Goal: Task Accomplishment & Management: Complete application form

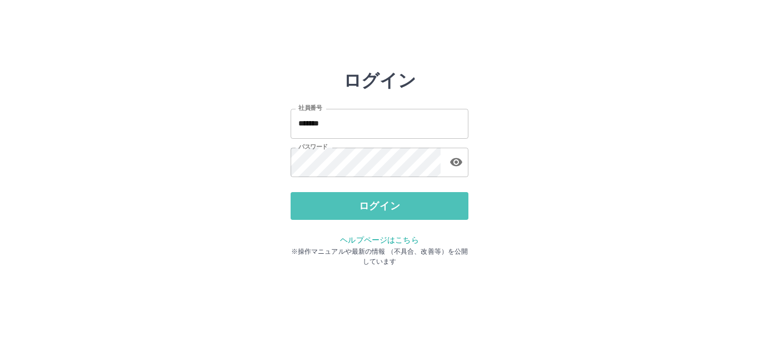
click at [342, 200] on button "ログイン" at bounding box center [380, 206] width 178 height 28
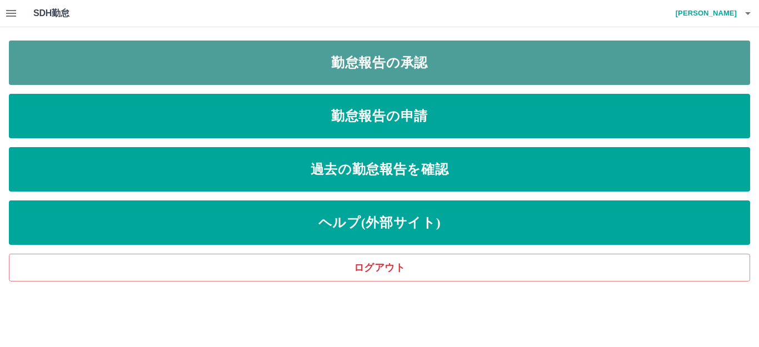
click at [276, 69] on link "勤怠報告の承認" at bounding box center [380, 63] width 742 height 44
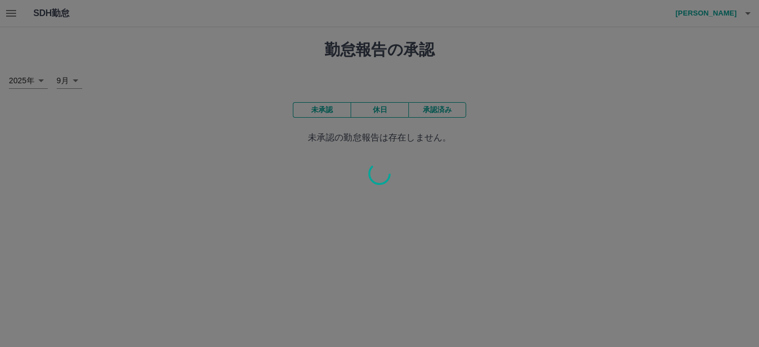
click at [14, 13] on div at bounding box center [379, 173] width 759 height 347
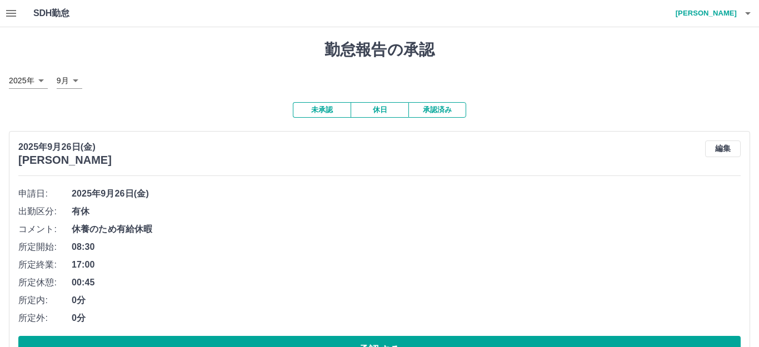
click at [14, 13] on div at bounding box center [379, 173] width 759 height 347
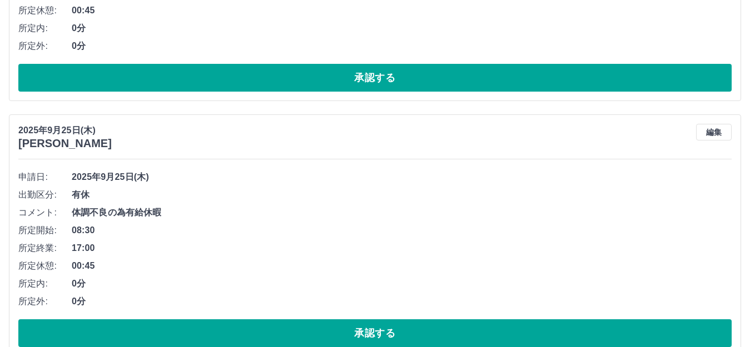
scroll to position [334, 0]
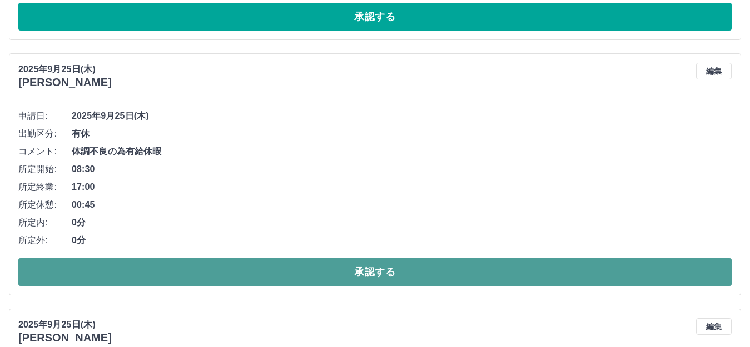
click at [297, 277] on button "承認する" at bounding box center [374, 273] width 713 height 28
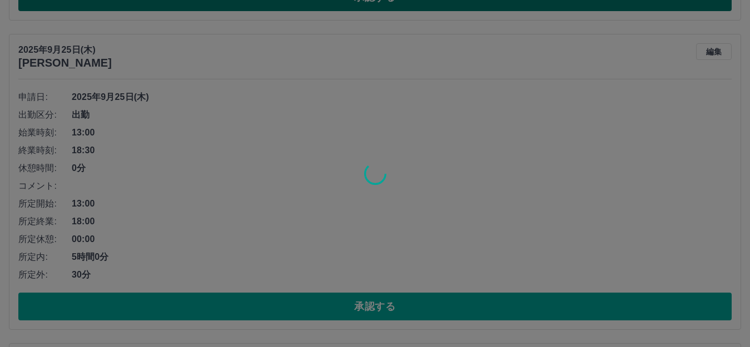
scroll to position [612, 0]
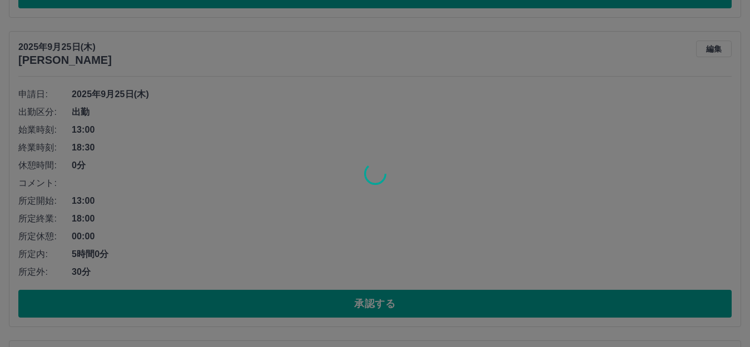
click at [319, 307] on div at bounding box center [375, 173] width 750 height 347
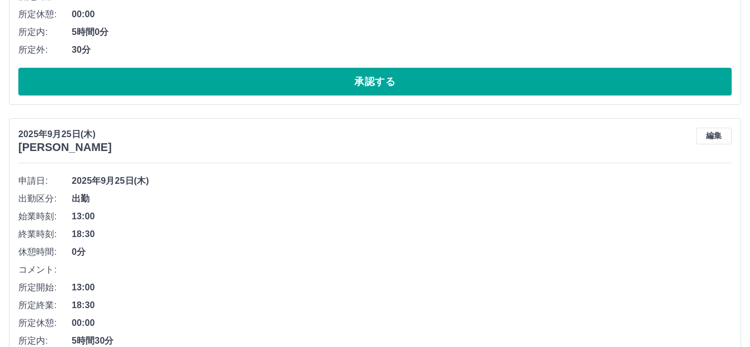
scroll to position [945, 0]
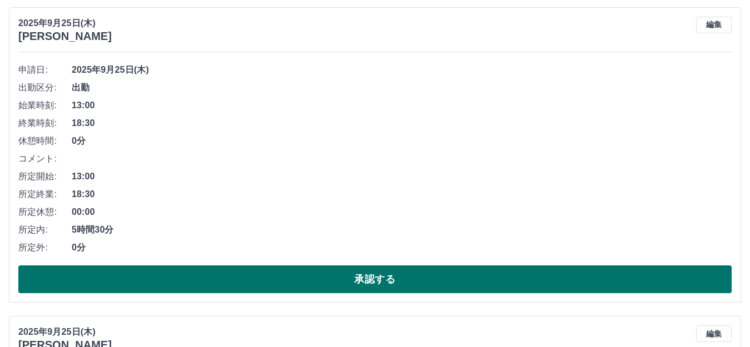
click at [333, 282] on button "承認する" at bounding box center [374, 280] width 713 height 28
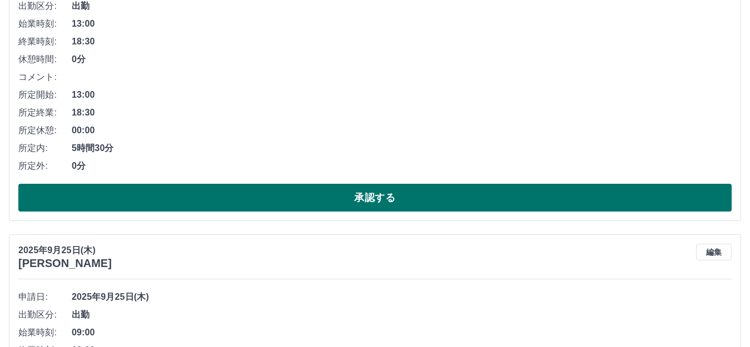
scroll to position [1223, 0]
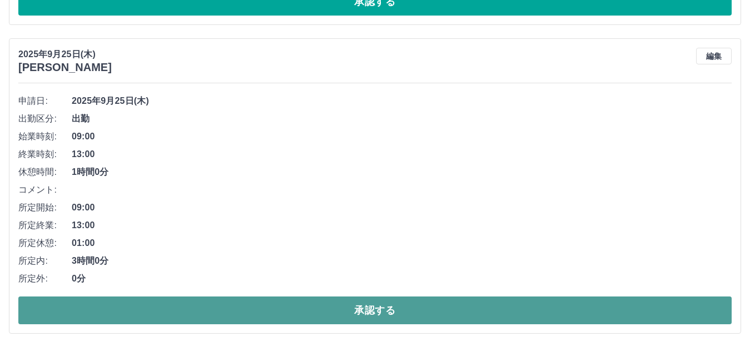
click at [346, 312] on button "承認する" at bounding box center [374, 311] width 713 height 28
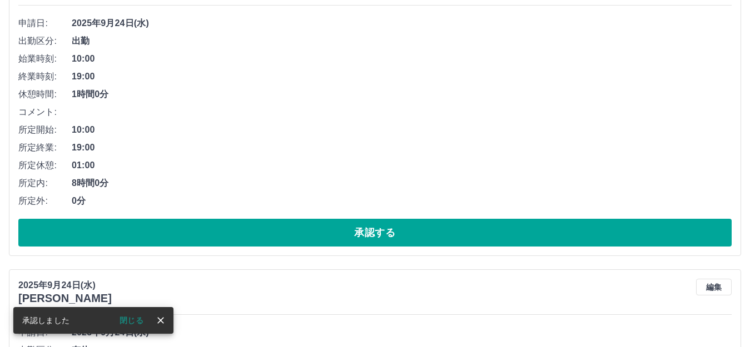
scroll to position [1357, 0]
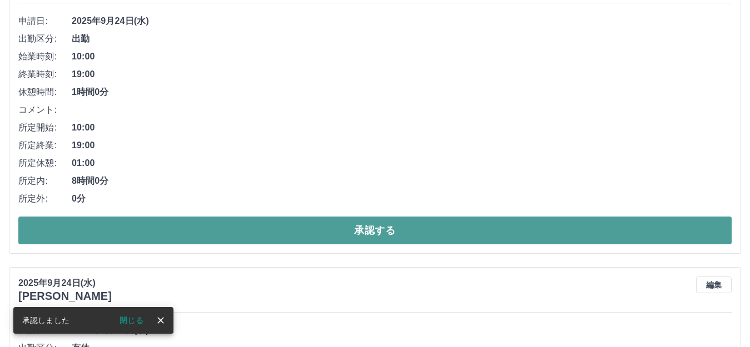
click at [354, 231] on button "承認する" at bounding box center [374, 231] width 713 height 28
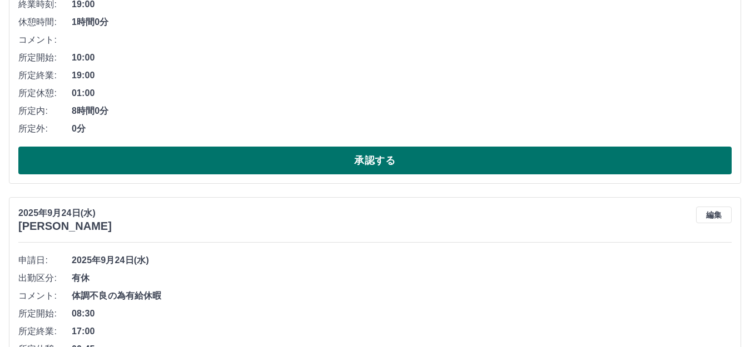
scroll to position [1579, 0]
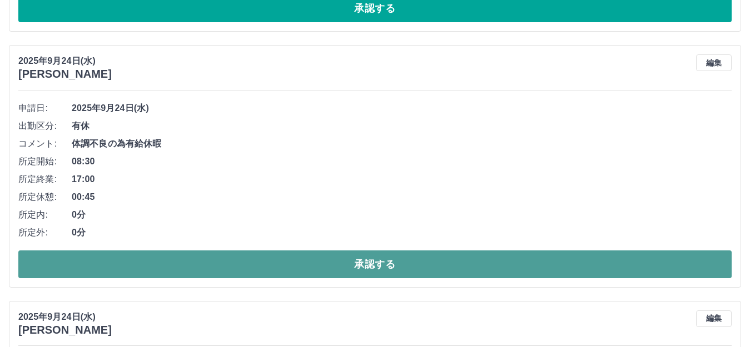
click at [348, 262] on button "承認する" at bounding box center [374, 265] width 713 height 28
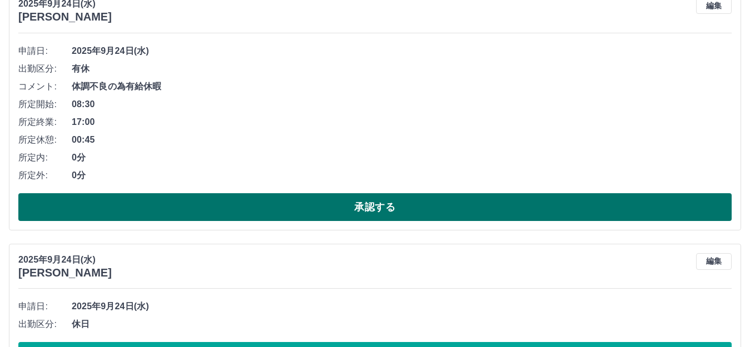
scroll to position [1746, 0]
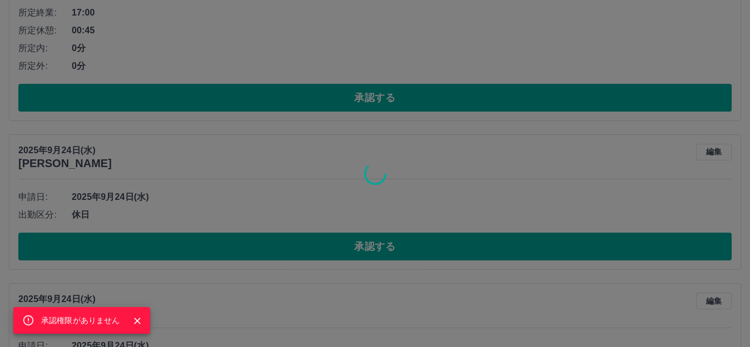
click at [356, 250] on div "承認権限がありません" at bounding box center [375, 173] width 750 height 347
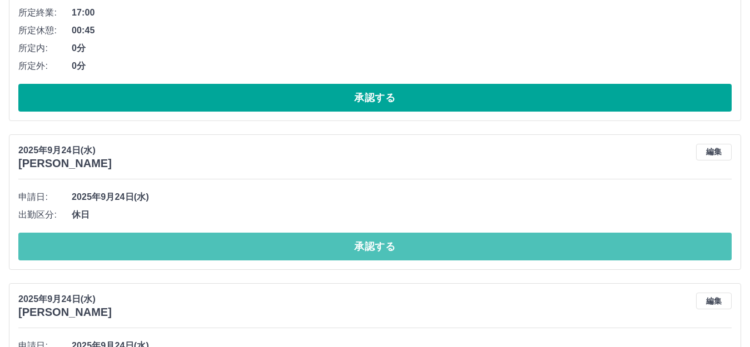
click at [356, 250] on button "承認する" at bounding box center [374, 247] width 713 height 28
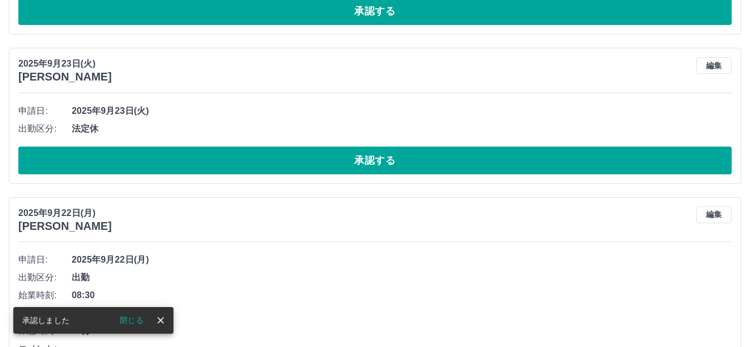
scroll to position [840, 0]
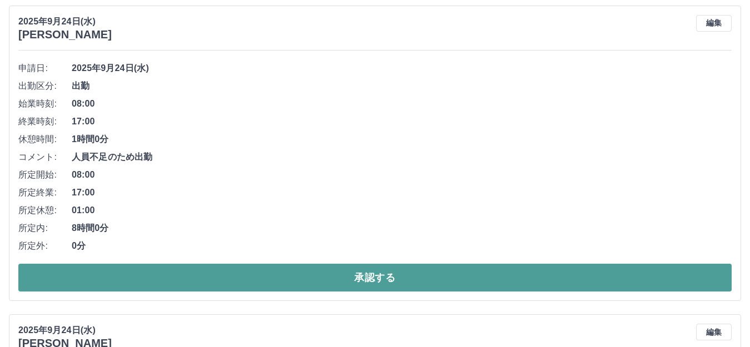
click at [284, 284] on button "承認する" at bounding box center [374, 278] width 713 height 28
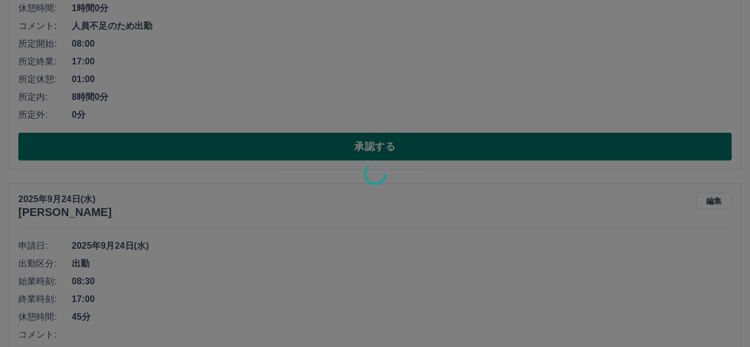
scroll to position [1118, 0]
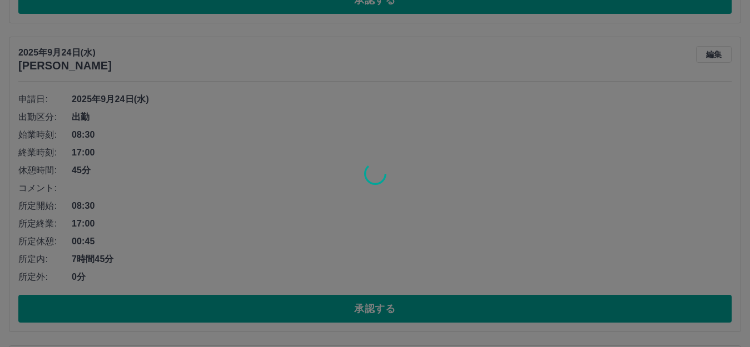
click at [337, 312] on div at bounding box center [375, 173] width 750 height 347
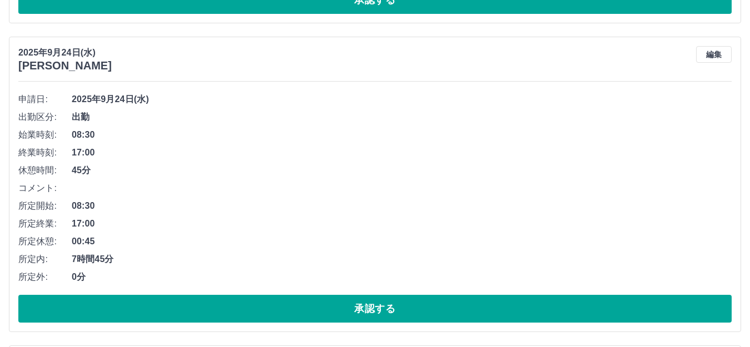
click at [337, 312] on button "承認する" at bounding box center [374, 309] width 713 height 28
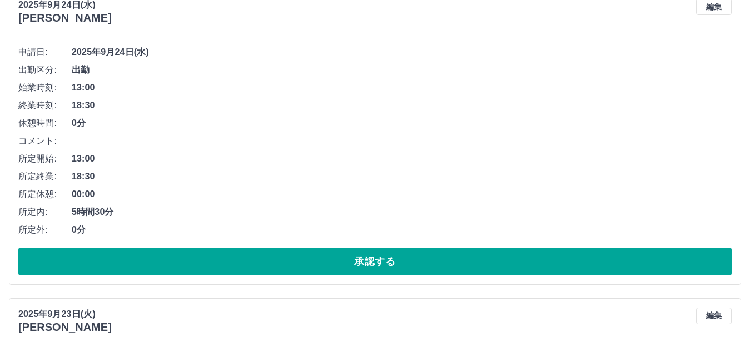
scroll to position [1507, 0]
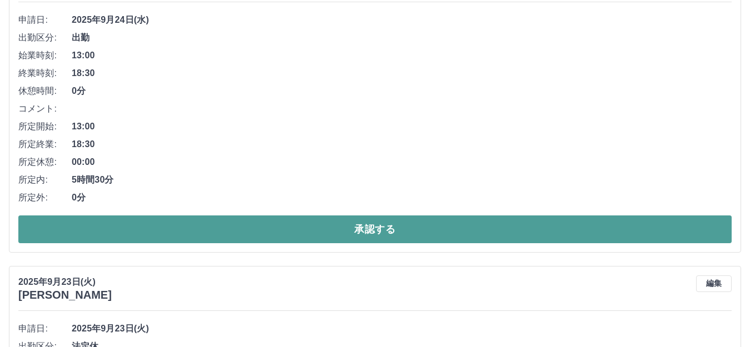
click at [362, 231] on button "承認する" at bounding box center [374, 230] width 713 height 28
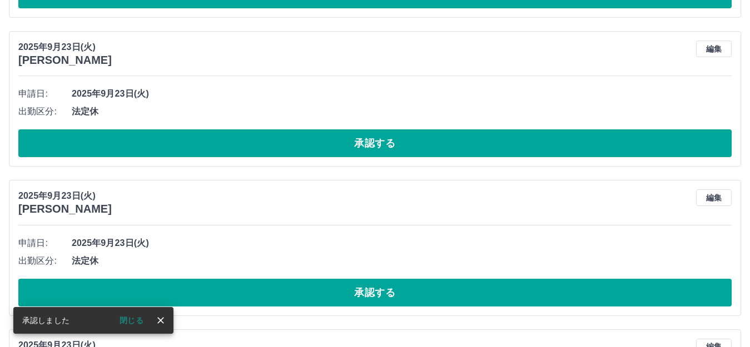
scroll to position [1271, 0]
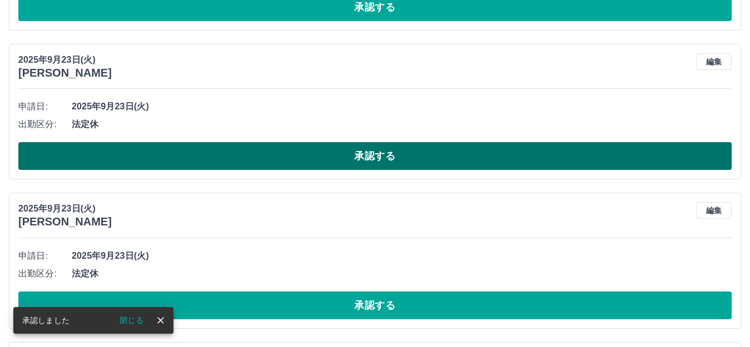
click at [340, 160] on button "承認する" at bounding box center [374, 156] width 713 height 28
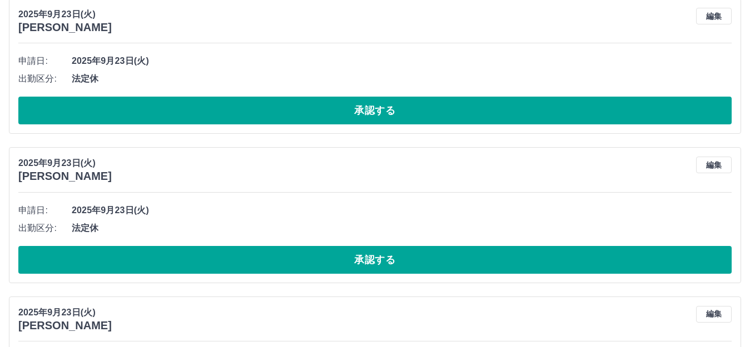
scroll to position [1382, 0]
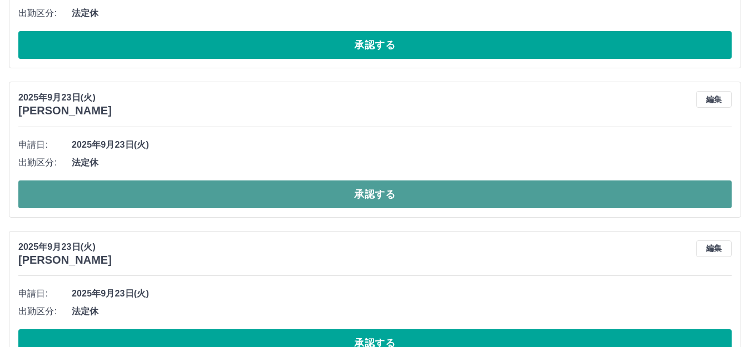
click at [347, 193] on button "承認する" at bounding box center [374, 195] width 713 height 28
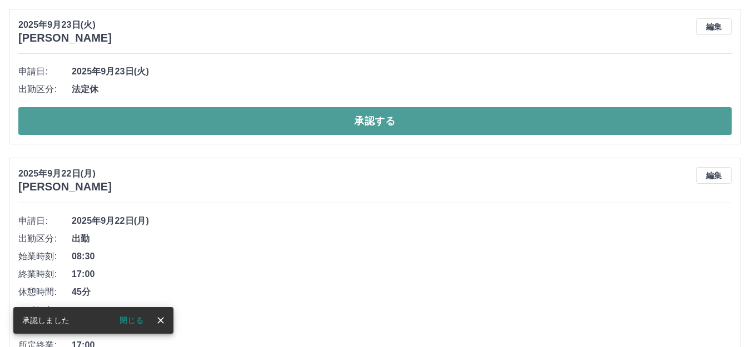
click at [365, 115] on button "承認する" at bounding box center [374, 121] width 713 height 28
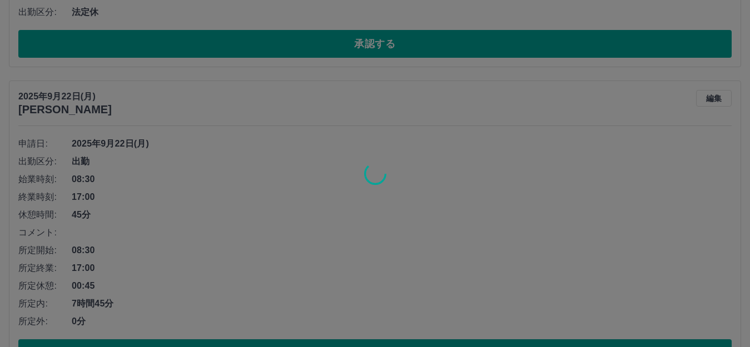
scroll to position [1152, 0]
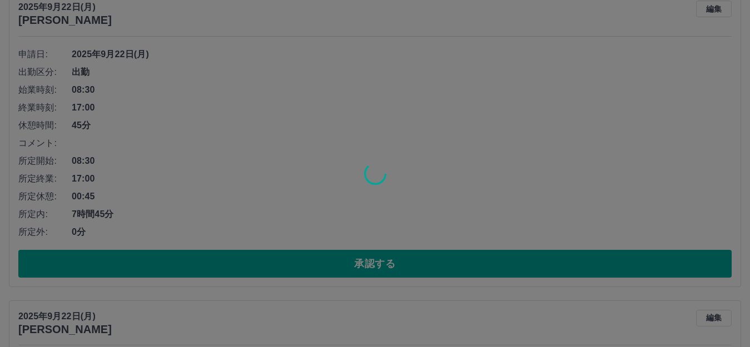
click at [345, 265] on div at bounding box center [375, 173] width 750 height 347
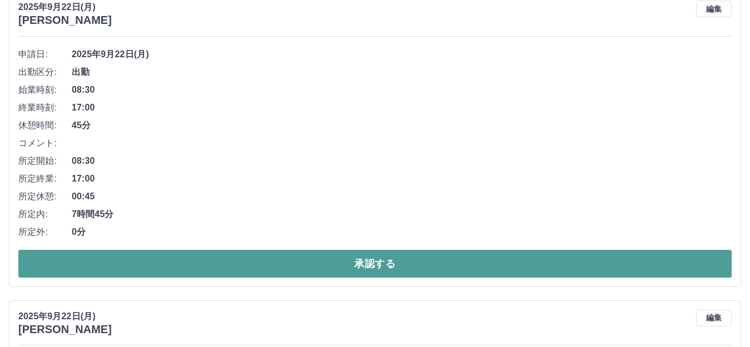
click at [346, 265] on button "承認する" at bounding box center [374, 264] width 713 height 28
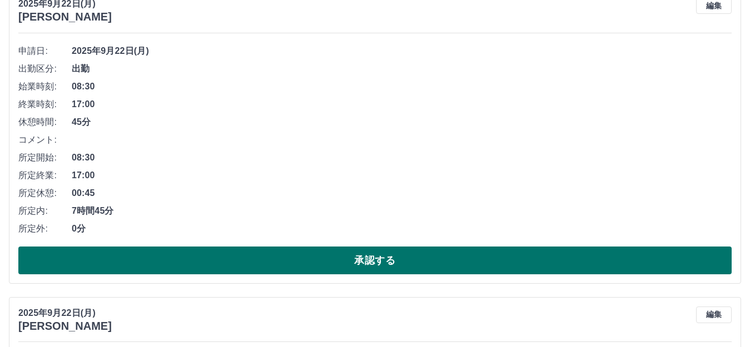
scroll to position [1430, 0]
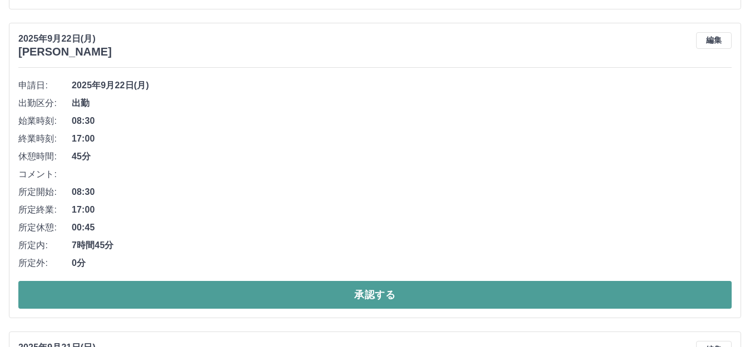
click at [351, 301] on button "承認する" at bounding box center [374, 295] width 713 height 28
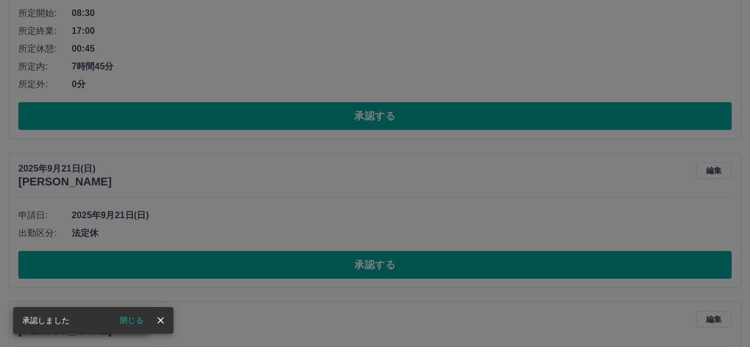
scroll to position [1150, 0]
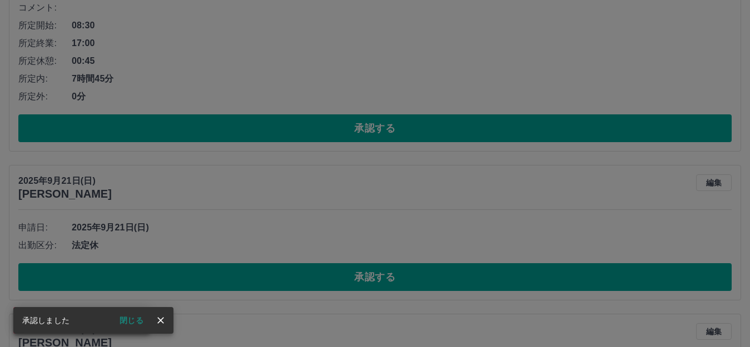
click at [356, 280] on div "承認権限がありません" at bounding box center [375, 173] width 750 height 347
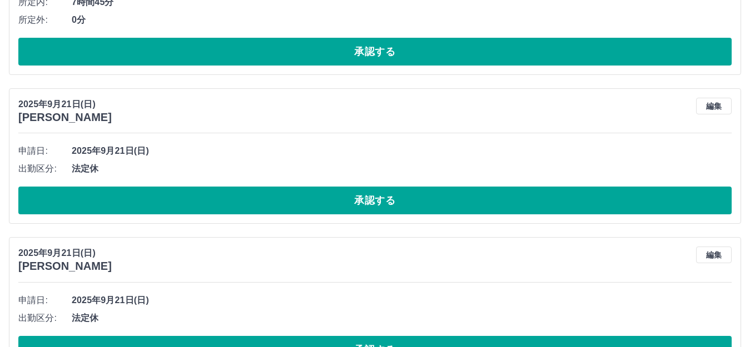
scroll to position [1372, 0]
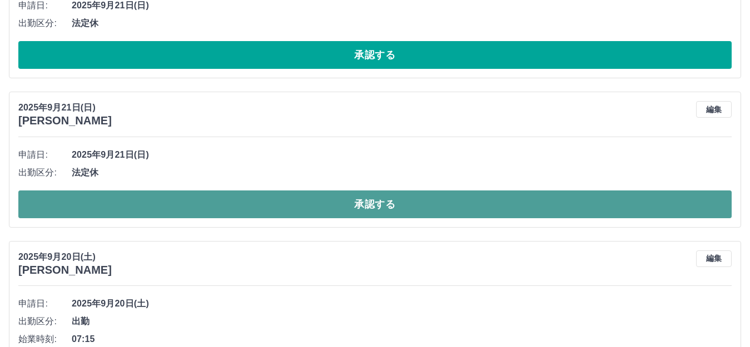
click at [324, 208] on button "承認する" at bounding box center [374, 205] width 713 height 28
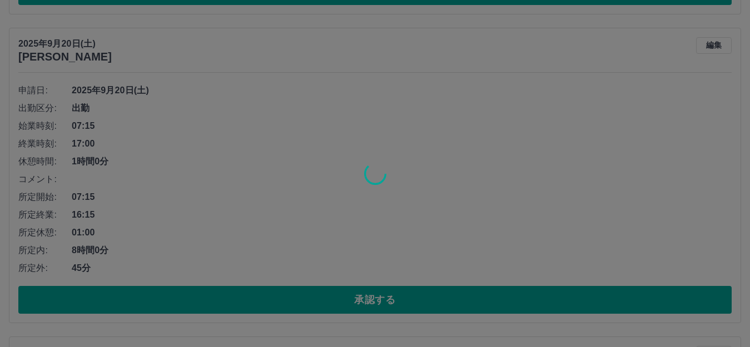
scroll to position [1594, 0]
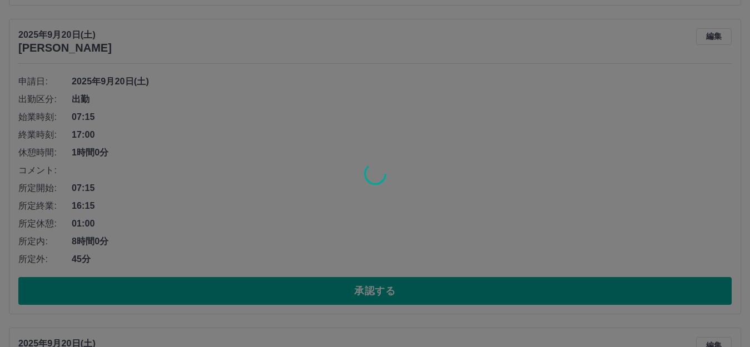
click at [346, 291] on div at bounding box center [375, 173] width 750 height 347
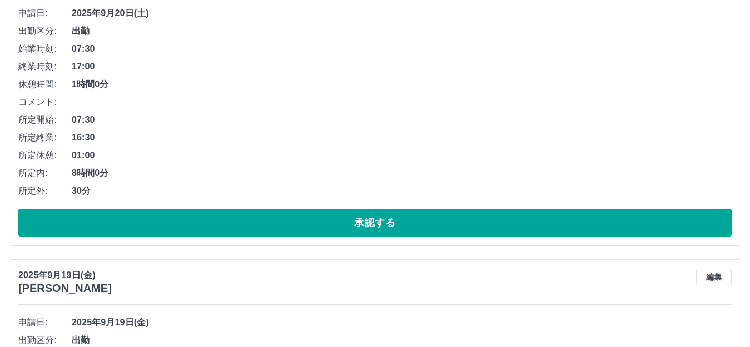
scroll to position [1984, 0]
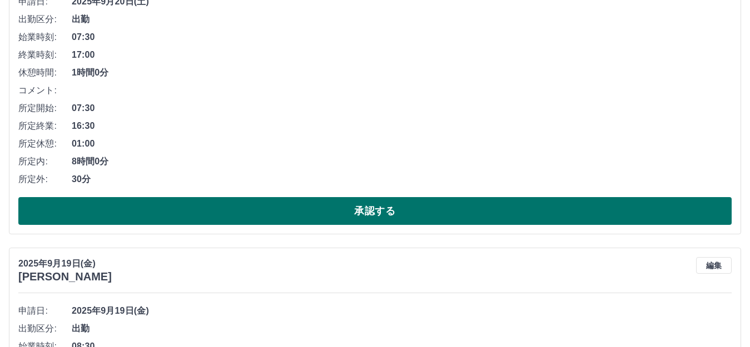
click at [347, 219] on button "承認する" at bounding box center [374, 211] width 713 height 28
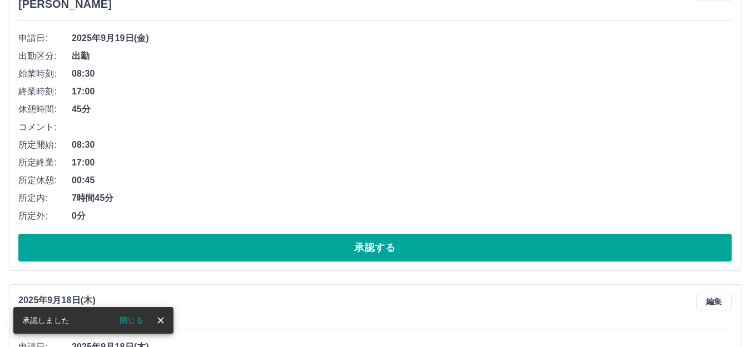
scroll to position [1494, 0]
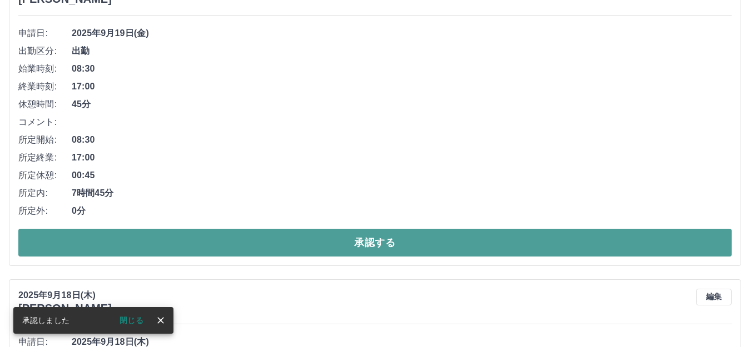
click at [352, 240] on button "承認する" at bounding box center [374, 243] width 713 height 28
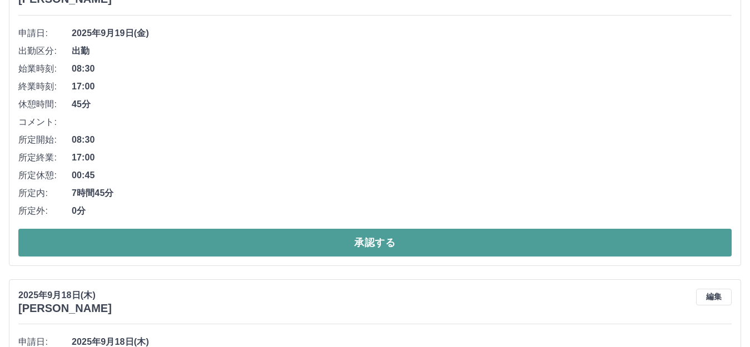
click at [352, 240] on button "承認する" at bounding box center [374, 243] width 713 height 28
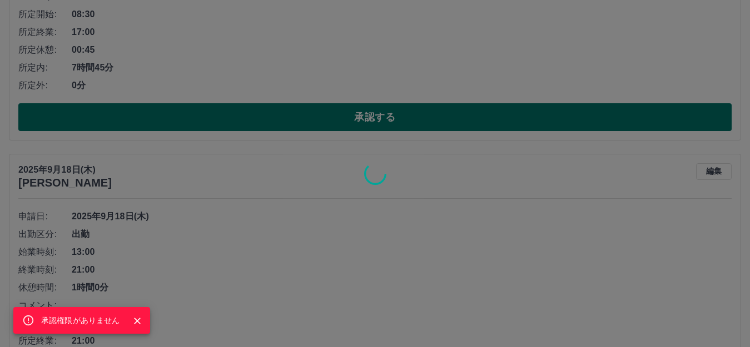
scroll to position [1716, 0]
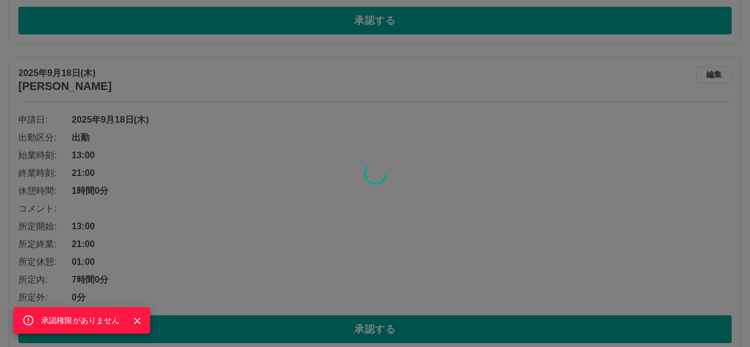
drag, startPoint x: 138, startPoint y: 321, endPoint x: 206, endPoint y: 335, distance: 69.2
click at [140, 321] on icon "Close" at bounding box center [137, 321] width 11 height 11
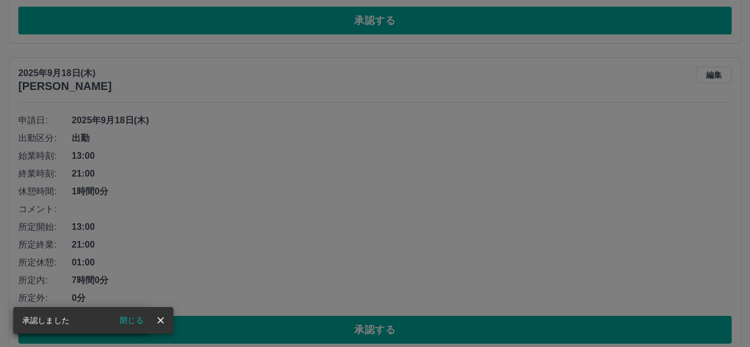
click at [225, 339] on div "承認権限がありません" at bounding box center [375, 173] width 750 height 347
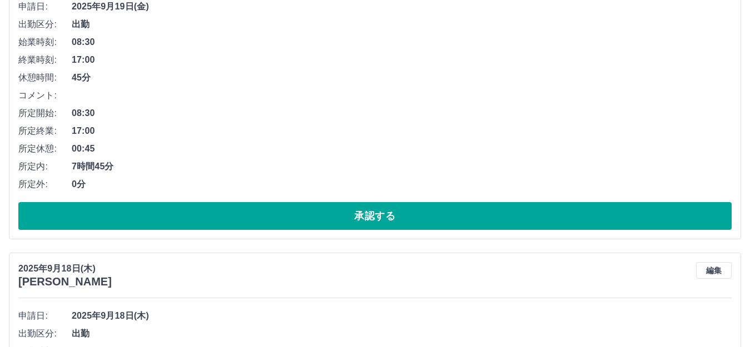
scroll to position [1184, 0]
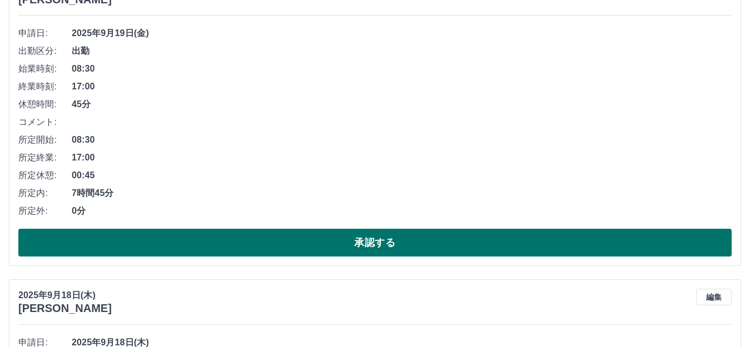
click at [335, 244] on button "承認する" at bounding box center [374, 243] width 713 height 28
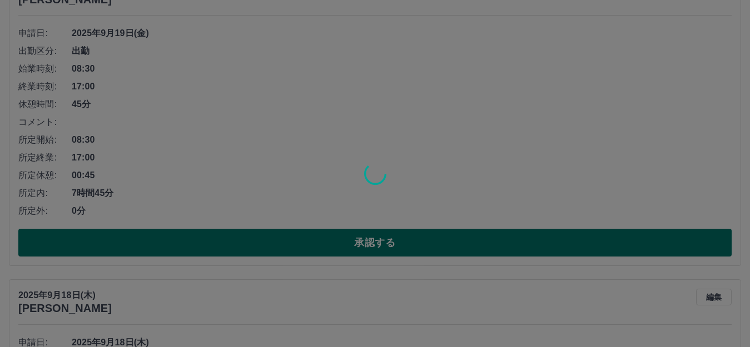
click at [335, 244] on div at bounding box center [375, 173] width 750 height 347
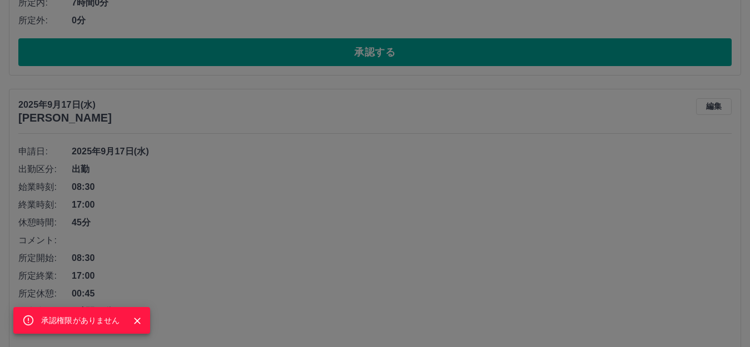
scroll to position [1907, 0]
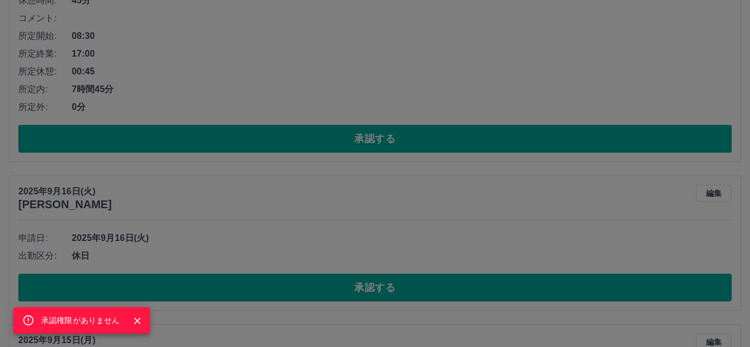
click at [367, 287] on div "承認権限がありません" at bounding box center [375, 173] width 750 height 347
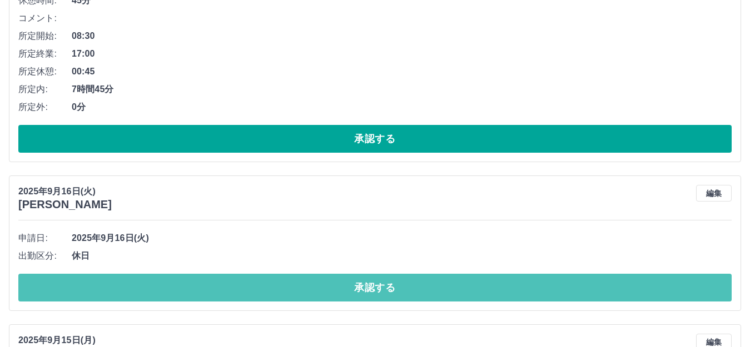
click at [367, 287] on button "承認する" at bounding box center [374, 288] width 713 height 28
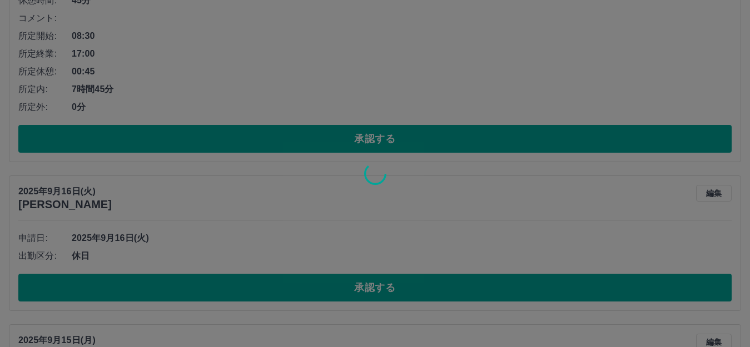
click at [382, 142] on div at bounding box center [375, 173] width 750 height 347
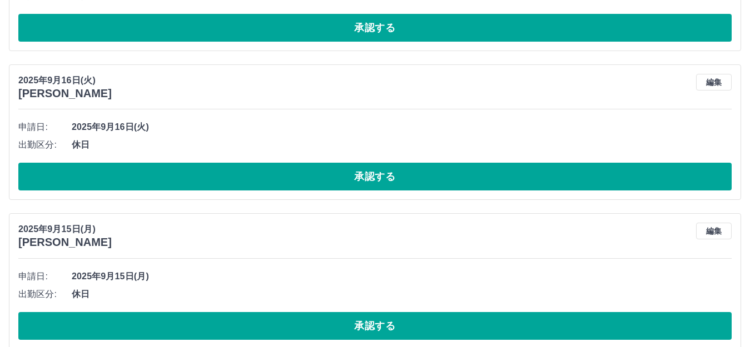
scroll to position [2185, 0]
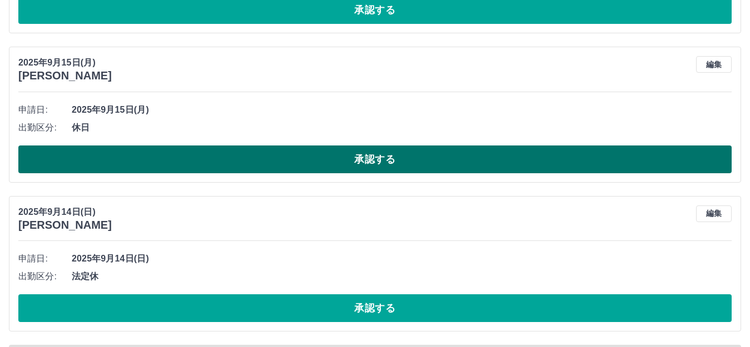
click at [379, 161] on button "承認する" at bounding box center [374, 160] width 713 height 28
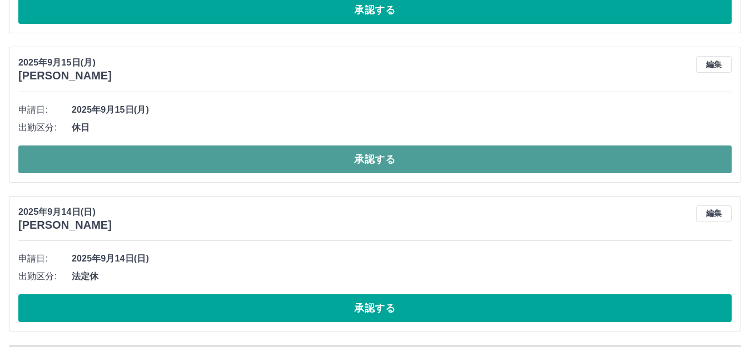
click at [379, 161] on button "承認する" at bounding box center [374, 160] width 713 height 28
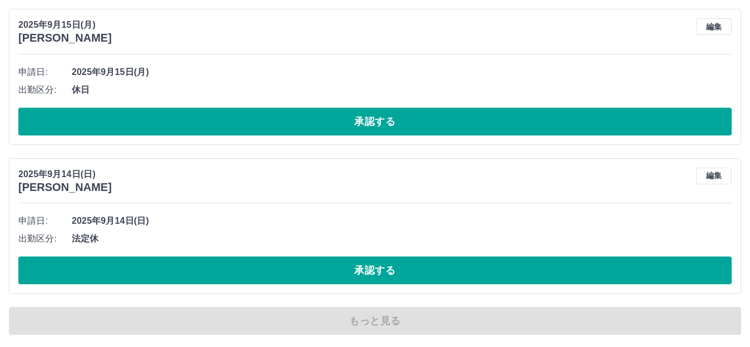
scroll to position [2225, 0]
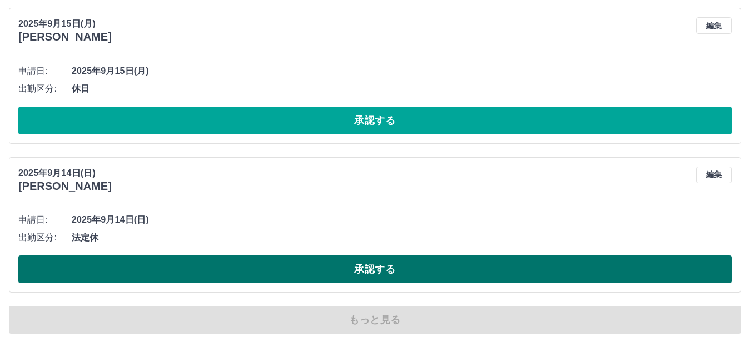
click at [335, 268] on button "承認する" at bounding box center [374, 270] width 713 height 28
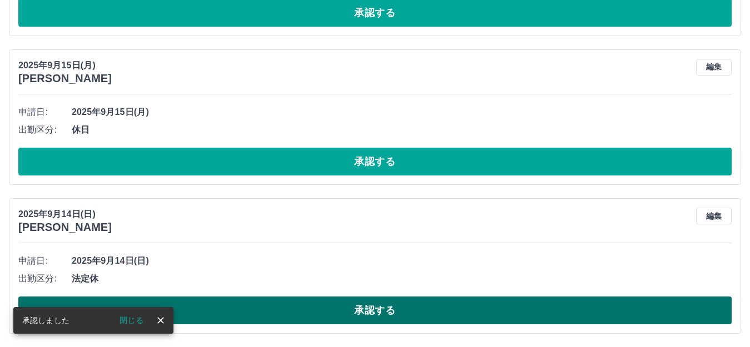
scroll to position [1725, 0]
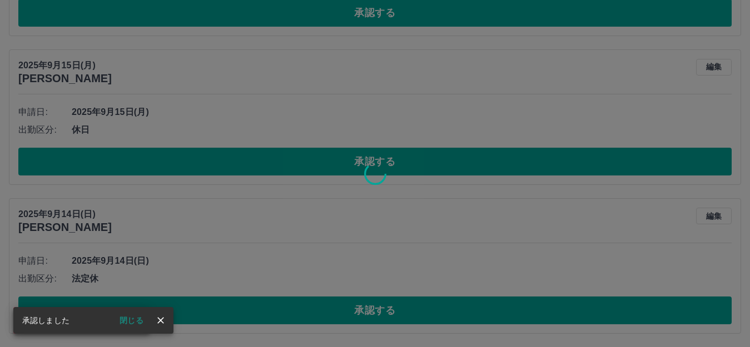
click at [335, 311] on div "承認権限がありません" at bounding box center [375, 173] width 750 height 347
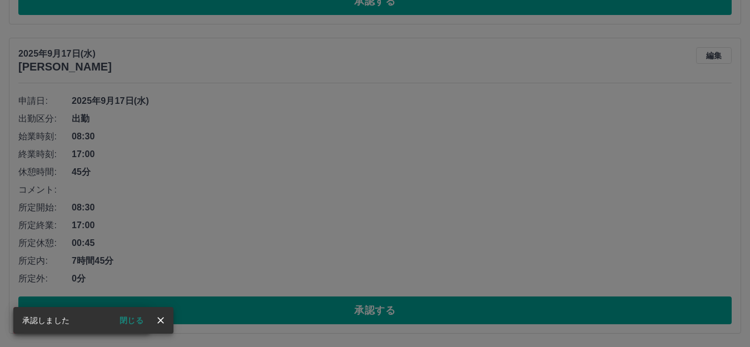
scroll to position [1427, 0]
click at [382, 160] on div "承認権限がありません" at bounding box center [375, 173] width 750 height 347
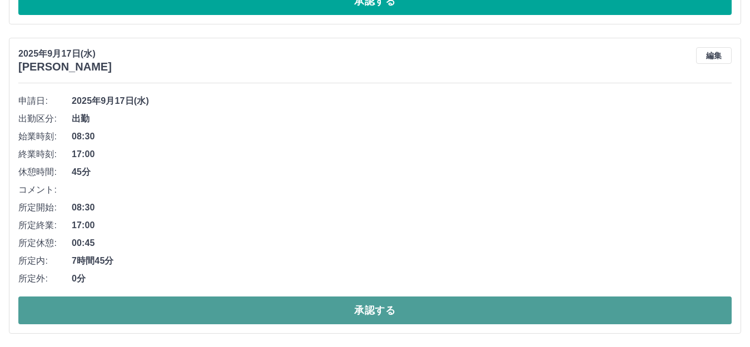
click at [370, 309] on button "承認する" at bounding box center [374, 311] width 713 height 28
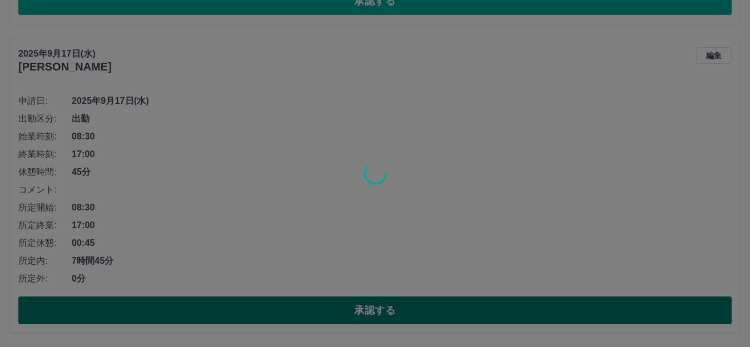
click at [370, 309] on div at bounding box center [375, 173] width 750 height 347
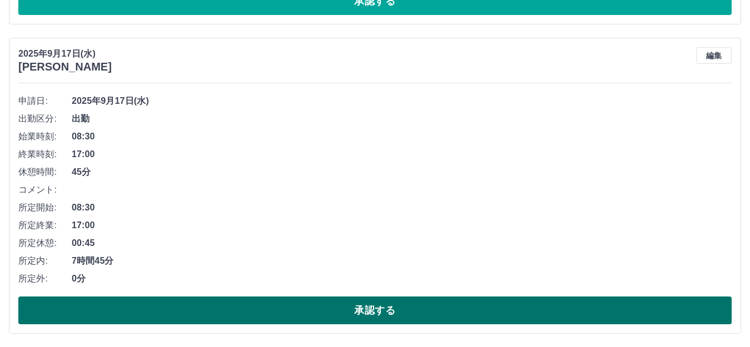
click at [366, 314] on button "承認する" at bounding box center [374, 311] width 713 height 28
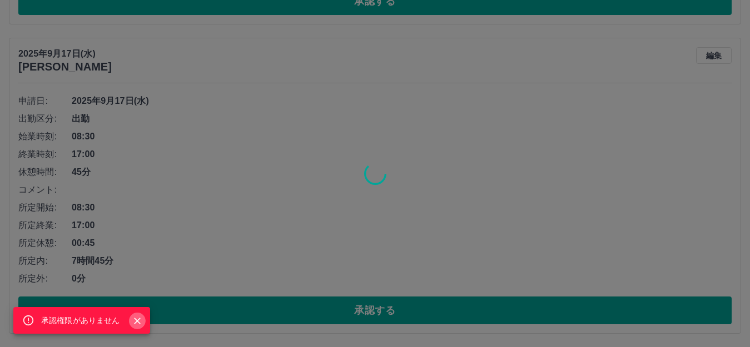
click at [137, 320] on icon "Close" at bounding box center [137, 321] width 11 height 11
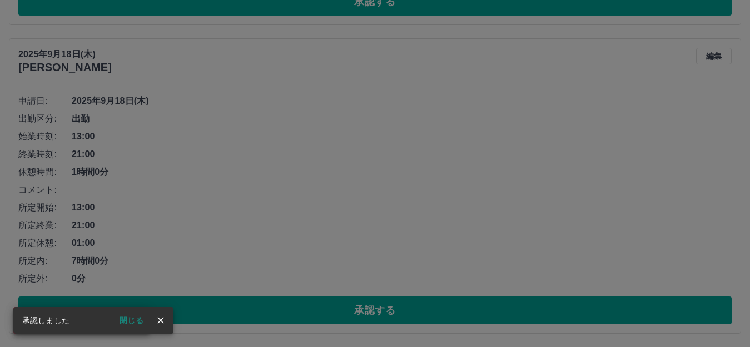
scroll to position [1117, 0]
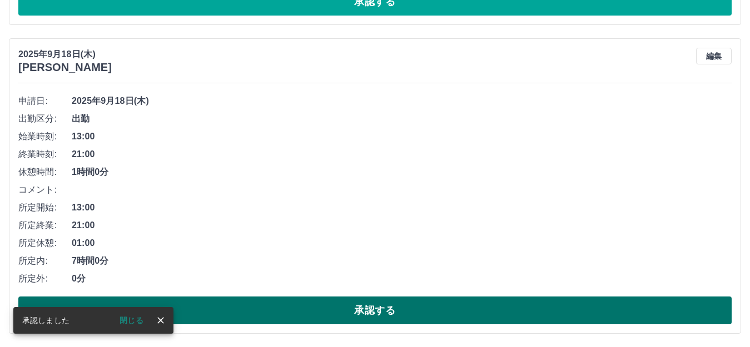
click at [335, 306] on button "承認する" at bounding box center [374, 311] width 713 height 28
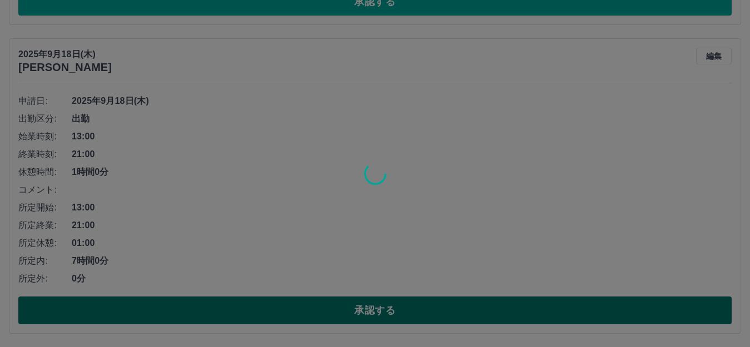
click at [335, 306] on div at bounding box center [375, 173] width 750 height 347
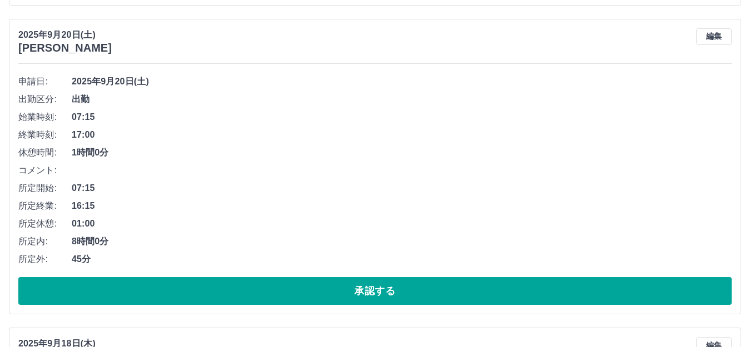
scroll to position [839, 0]
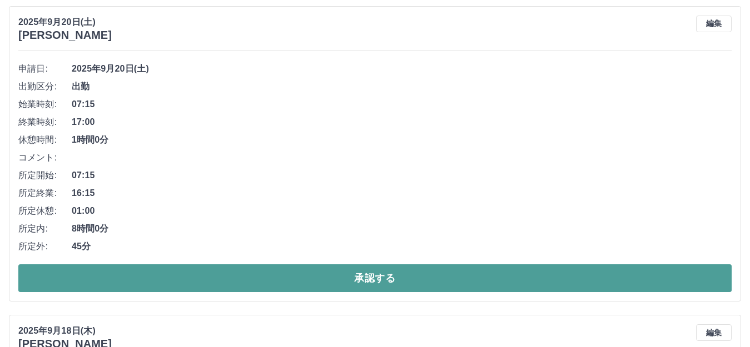
click at [342, 280] on button "承認する" at bounding box center [374, 279] width 713 height 28
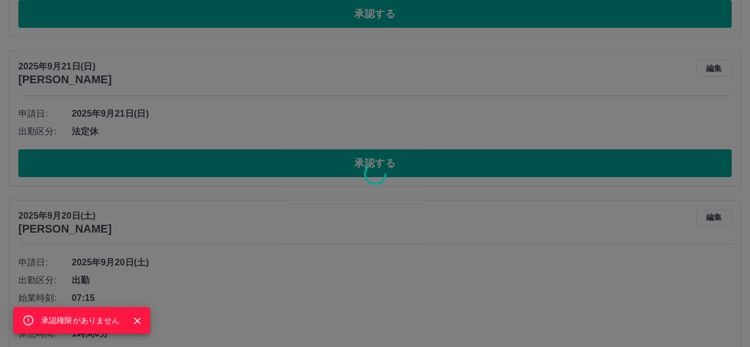
scroll to position [617, 0]
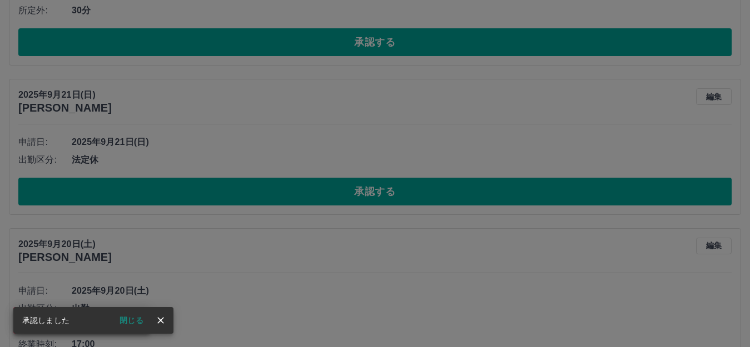
click at [328, 187] on div "承認権限がありません" at bounding box center [375, 173] width 750 height 347
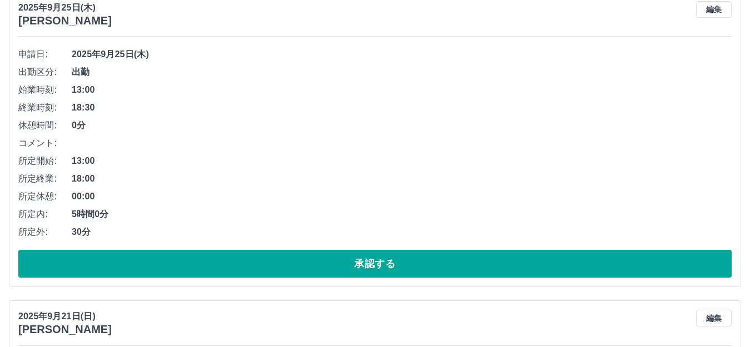
scroll to position [395, 0]
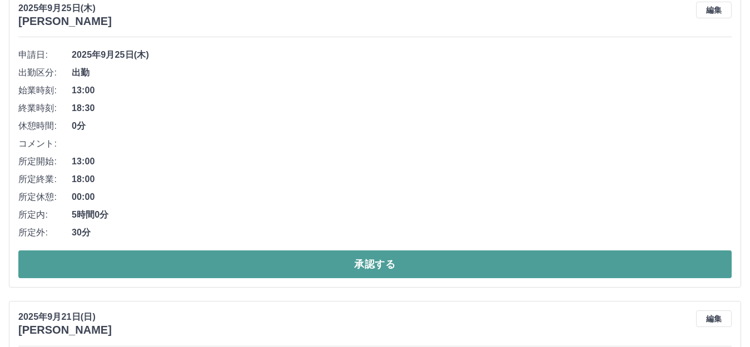
click at [338, 265] on button "承認する" at bounding box center [374, 265] width 713 height 28
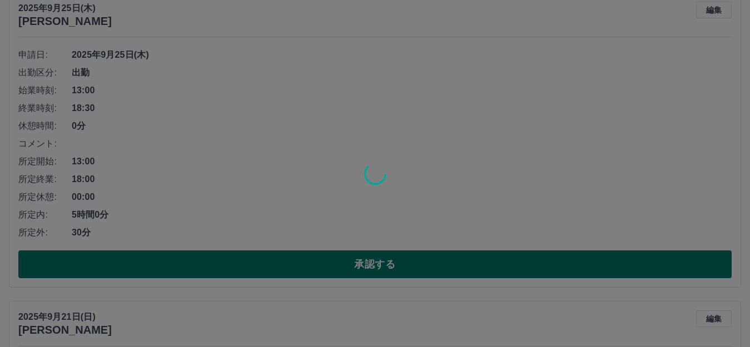
click at [338, 265] on div at bounding box center [375, 173] width 750 height 347
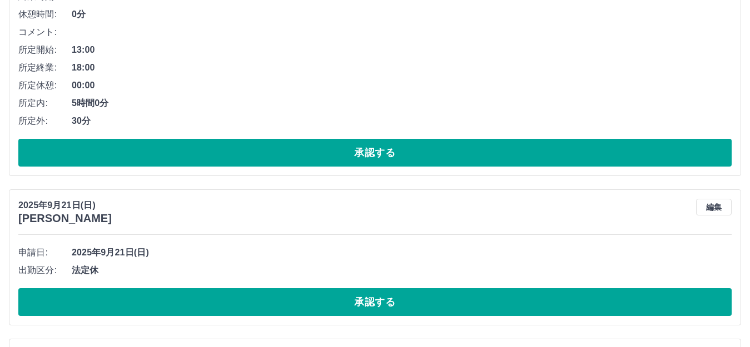
scroll to position [562, 0]
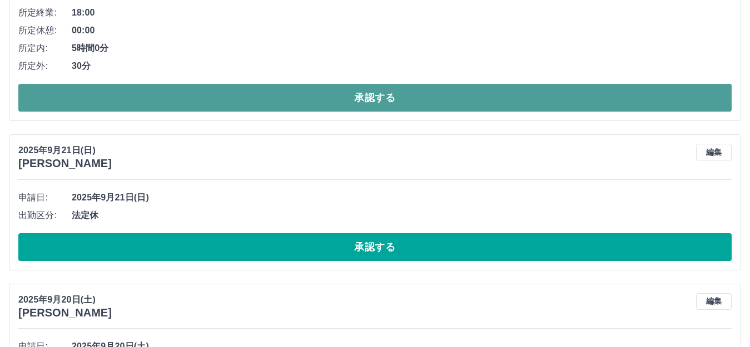
click at [361, 105] on button "承認する" at bounding box center [374, 98] width 713 height 28
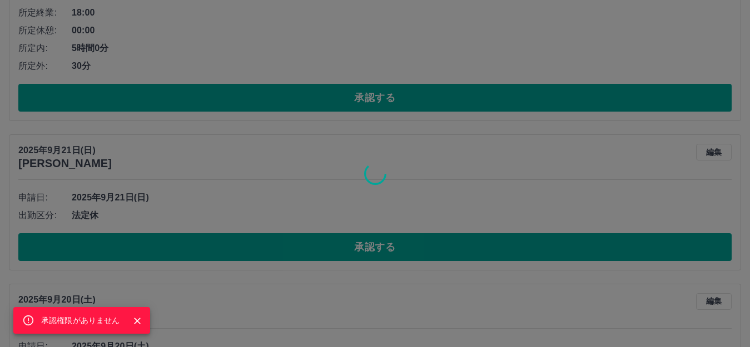
scroll to position [190, 0]
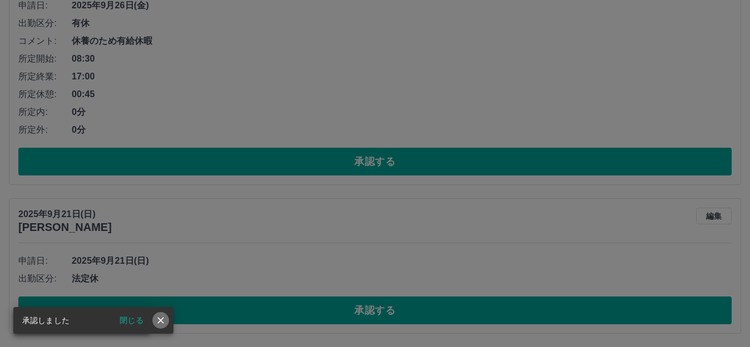
click at [167, 324] on button "close" at bounding box center [160, 320] width 17 height 17
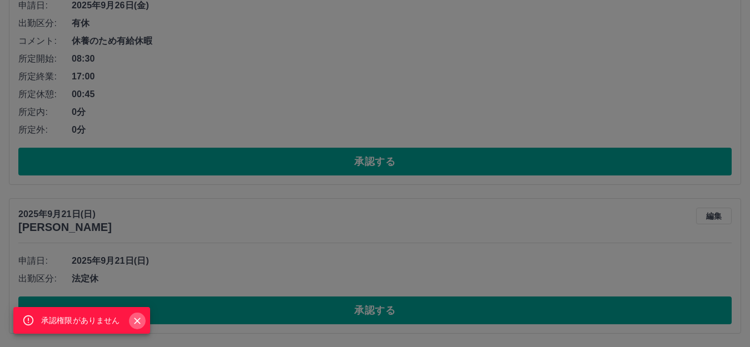
click at [137, 318] on icon "Close" at bounding box center [137, 321] width 11 height 11
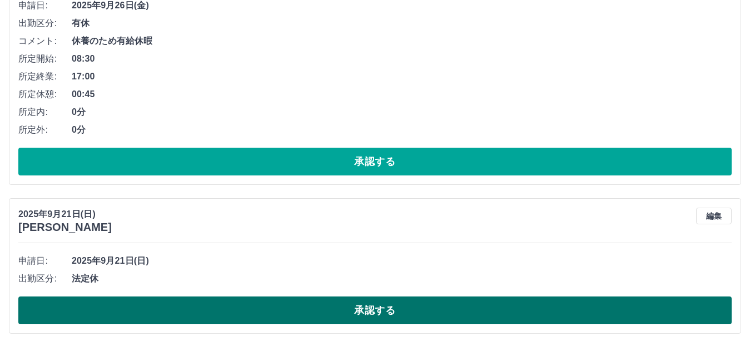
click at [148, 313] on button "承認する" at bounding box center [374, 311] width 713 height 28
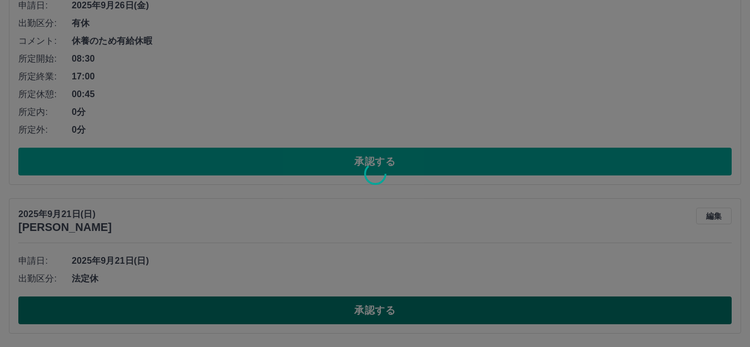
click at [148, 313] on div at bounding box center [375, 173] width 750 height 347
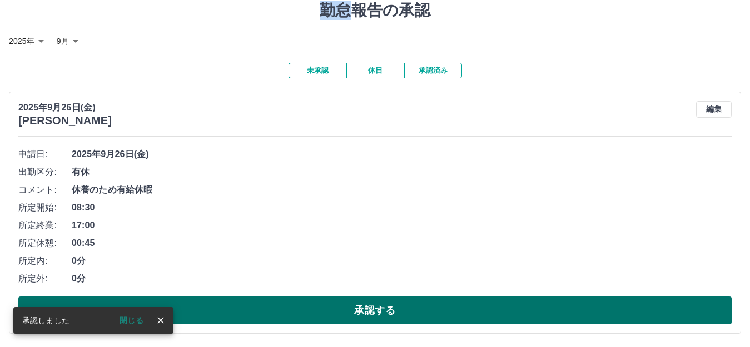
scroll to position [41, 0]
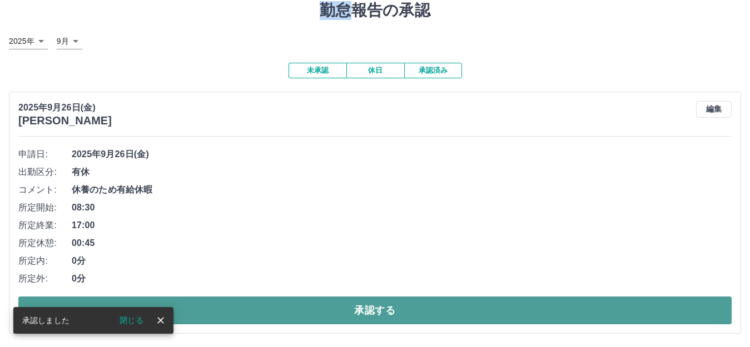
click at [352, 304] on button "承認する" at bounding box center [374, 311] width 713 height 28
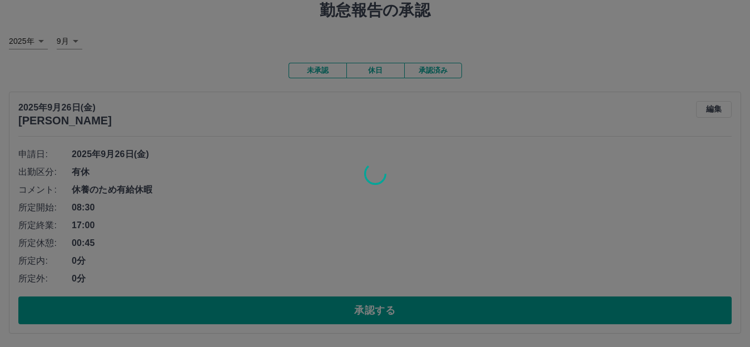
click at [353, 311] on div at bounding box center [375, 173] width 750 height 347
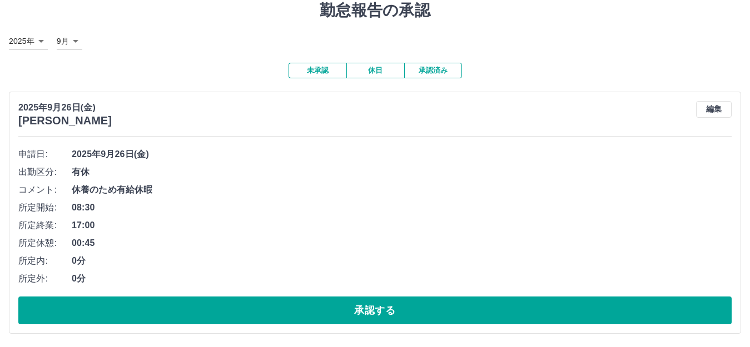
scroll to position [0, 0]
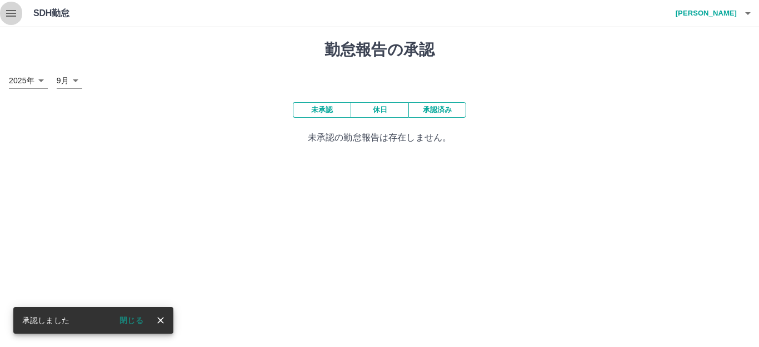
click at [16, 12] on icon "button" at bounding box center [10, 13] width 13 height 13
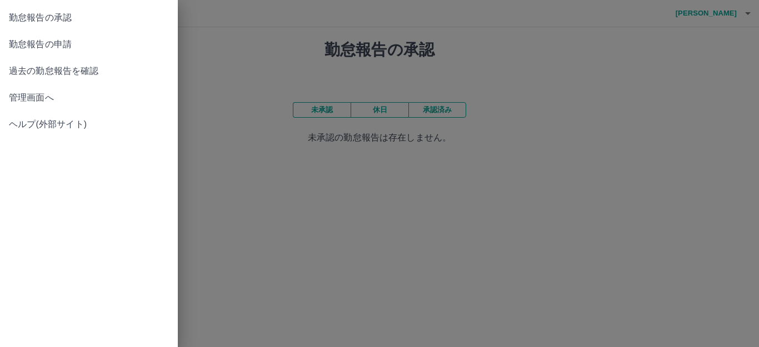
click at [36, 98] on span "管理画面へ" at bounding box center [89, 97] width 160 height 13
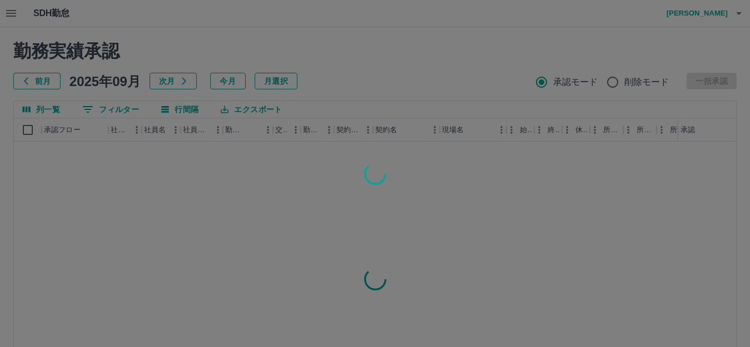
click at [11, 12] on div at bounding box center [375, 173] width 750 height 347
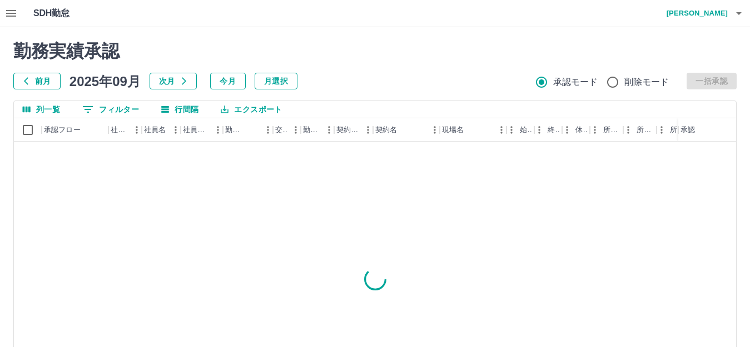
click at [16, 9] on icon "button" at bounding box center [10, 13] width 13 height 13
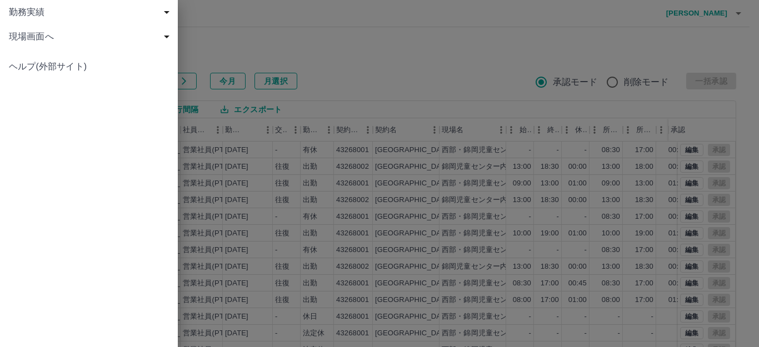
click at [64, 41] on span "現場画面へ" at bounding box center [91, 36] width 165 height 13
click at [67, 131] on div "勤務実績 申請一覧 削除済 現場画面へ 現場画面へ ヘルプ(外部サイト)" at bounding box center [89, 173] width 178 height 347
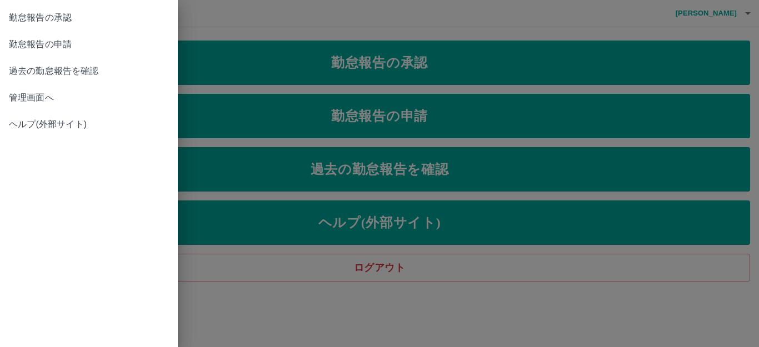
click at [93, 155] on div "勤怠報告の承認 勤怠報告の申請 過去の勤怠報告を確認 管理画面へ ヘルプ(外部サイト)" at bounding box center [89, 173] width 178 height 347
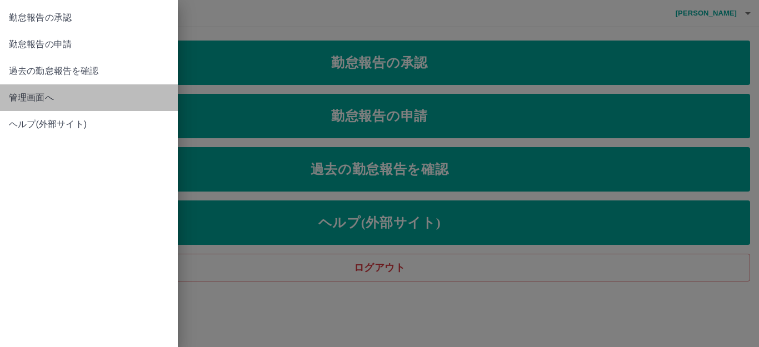
click at [46, 96] on span "管理画面へ" at bounding box center [89, 97] width 160 height 13
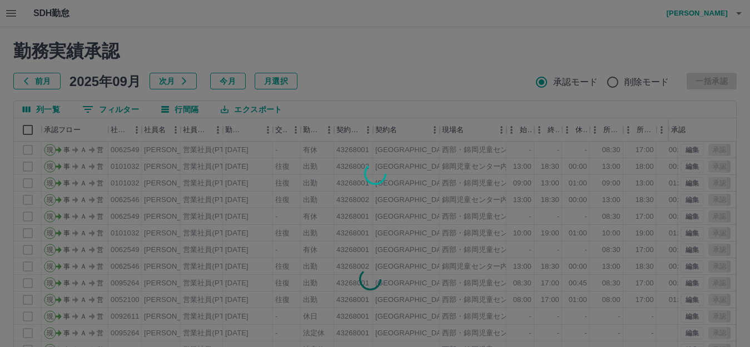
click at [268, 32] on div at bounding box center [375, 173] width 750 height 347
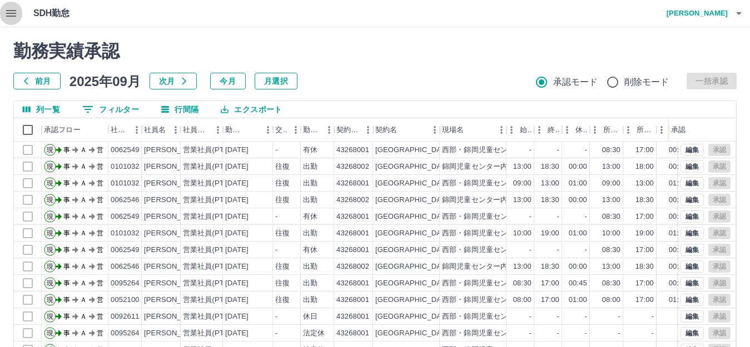
click at [12, 12] on icon "button" at bounding box center [10, 13] width 13 height 13
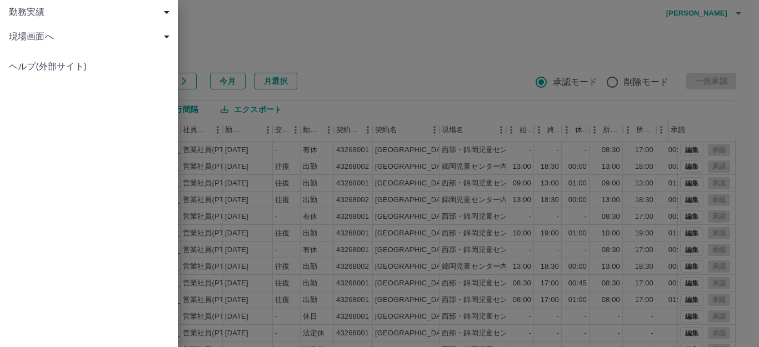
click at [37, 38] on span "現場画面へ" at bounding box center [91, 36] width 165 height 13
click at [37, 58] on span "現場画面へ" at bounding box center [94, 60] width 149 height 13
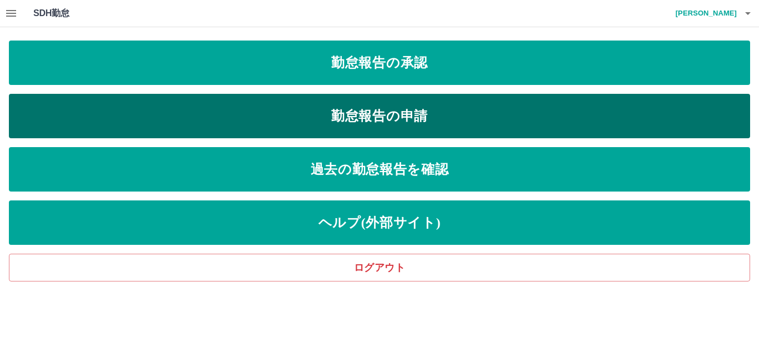
click at [299, 115] on link "勤怠報告の申請" at bounding box center [380, 116] width 742 height 44
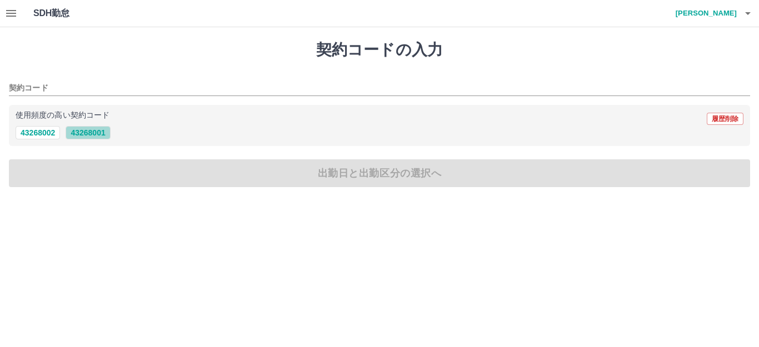
click at [86, 135] on button "43268001" at bounding box center [88, 132] width 44 height 13
type input "********"
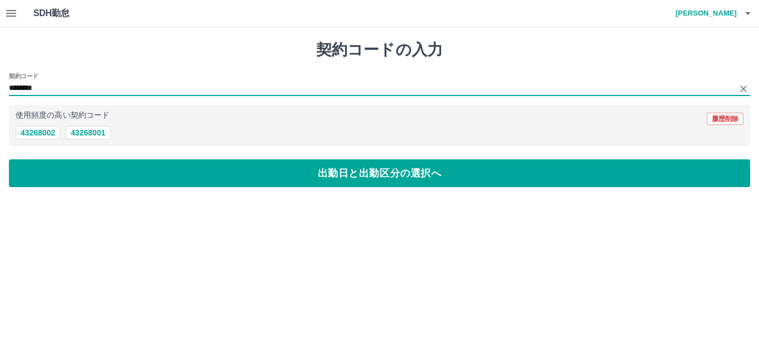
click at [59, 85] on input "********" at bounding box center [371, 89] width 725 height 14
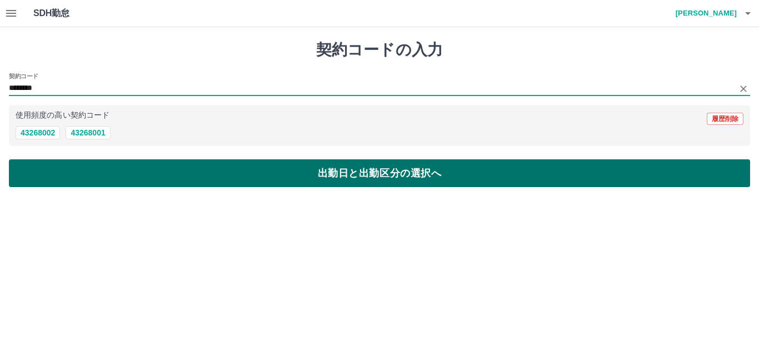
click at [76, 168] on button "出勤日と出勤区分の選択へ" at bounding box center [380, 174] width 742 height 28
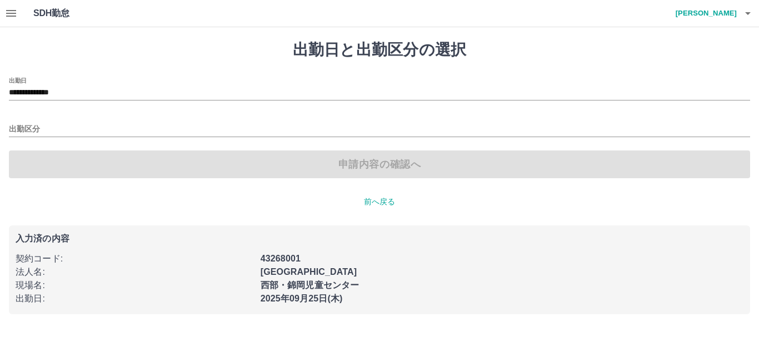
click at [42, 120] on div "出勤区分" at bounding box center [380, 125] width 742 height 23
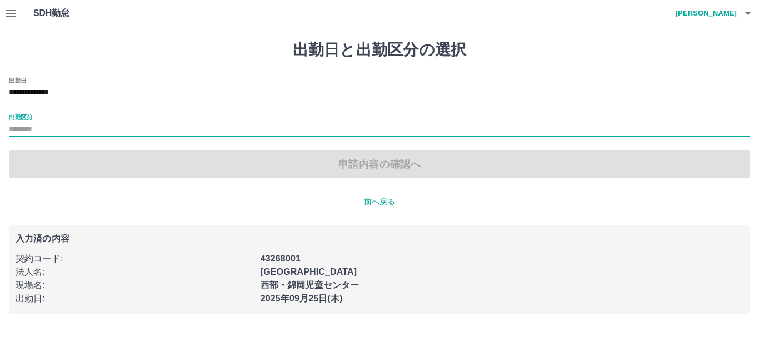
click at [39, 114] on div "出勤区分" at bounding box center [380, 125] width 742 height 23
click at [54, 163] on div "申請内容の確認へ" at bounding box center [380, 165] width 742 height 28
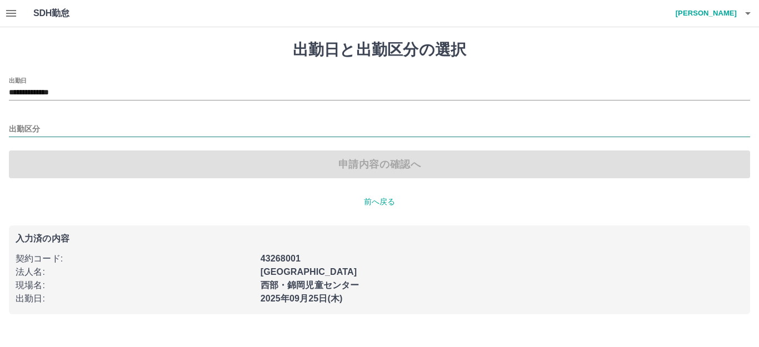
click at [51, 128] on input "出勤区分" at bounding box center [380, 130] width 742 height 14
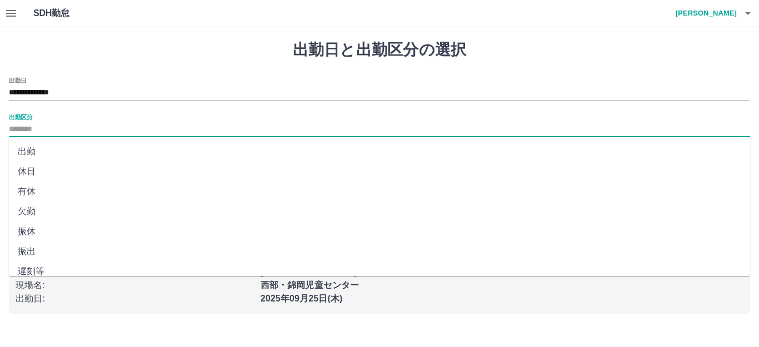
click at [38, 153] on li "出勤" at bounding box center [380, 152] width 742 height 20
type input "**"
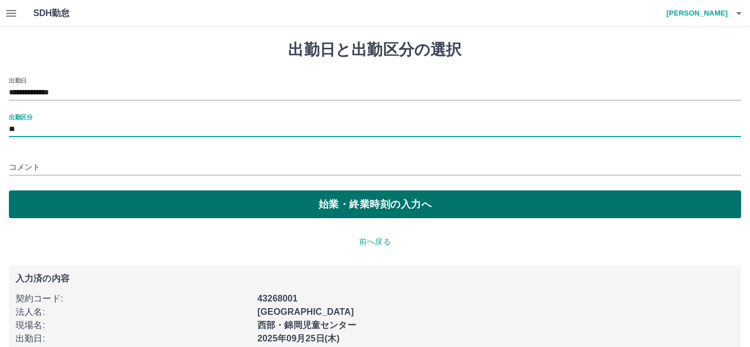
scroll to position [21, 0]
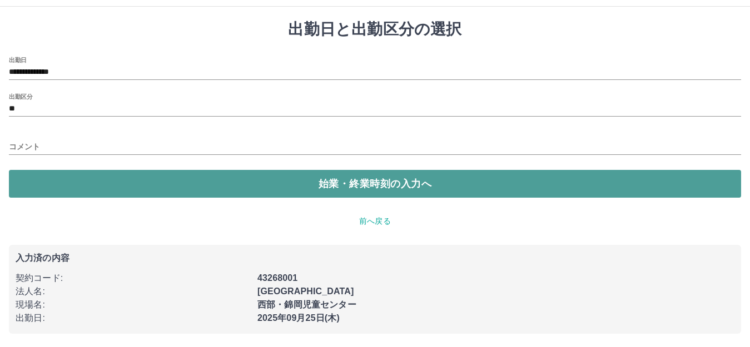
click at [146, 177] on button "始業・終業時刻の入力へ" at bounding box center [375, 184] width 732 height 28
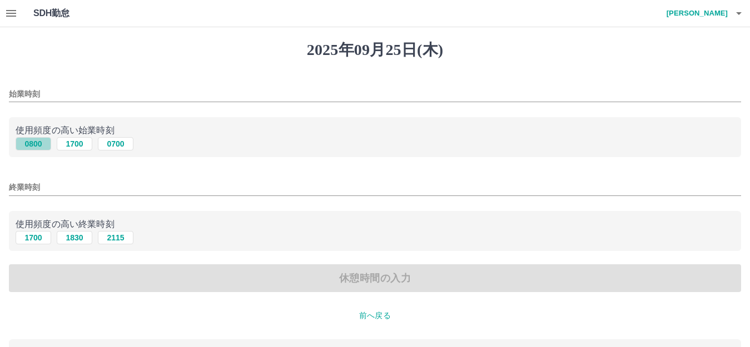
click at [37, 147] on button "0800" at bounding box center [34, 143] width 36 height 13
type input "****"
click at [113, 238] on button "2115" at bounding box center [116, 237] width 36 height 13
type input "****"
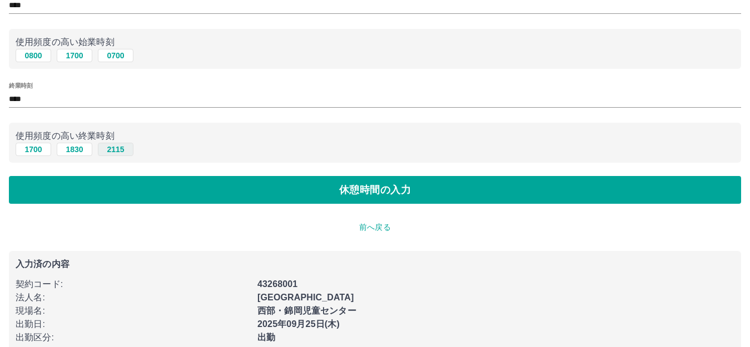
scroll to position [108, 0]
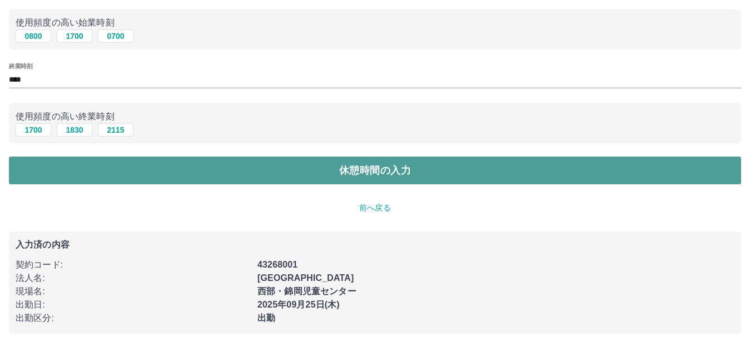
click at [131, 165] on button "休憩時間の入力" at bounding box center [375, 171] width 732 height 28
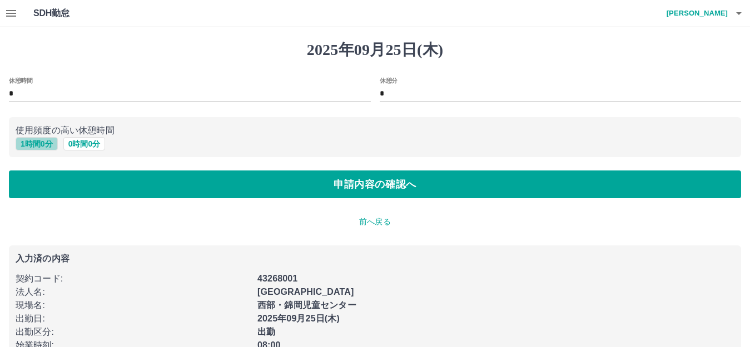
click at [40, 146] on button "1 時間 0 分" at bounding box center [37, 143] width 42 height 13
type input "*"
click at [372, 222] on p "前へ戻る" at bounding box center [375, 222] width 732 height 12
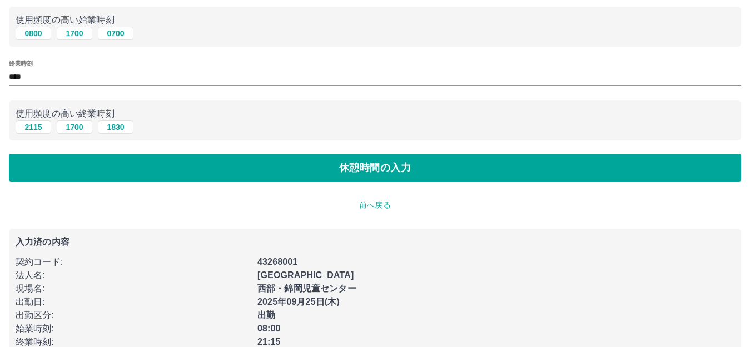
scroll to position [111, 0]
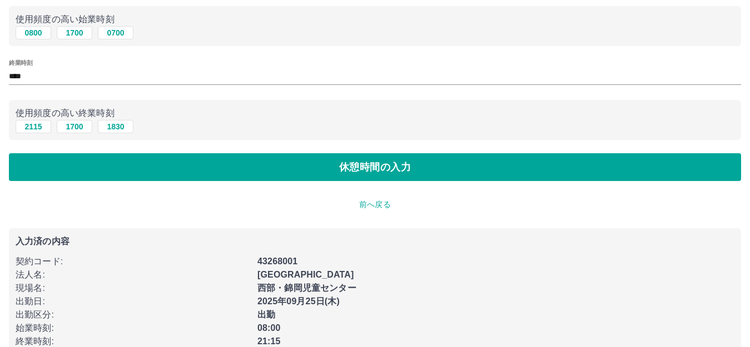
click at [367, 205] on p "前へ戻る" at bounding box center [375, 205] width 732 height 12
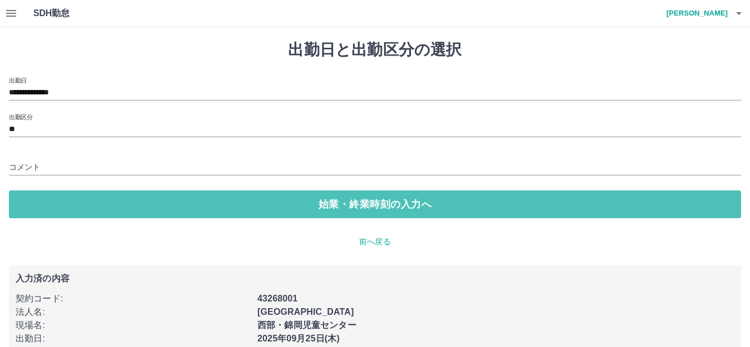
click at [367, 205] on button "始業・終業時刻の入力へ" at bounding box center [375, 205] width 732 height 28
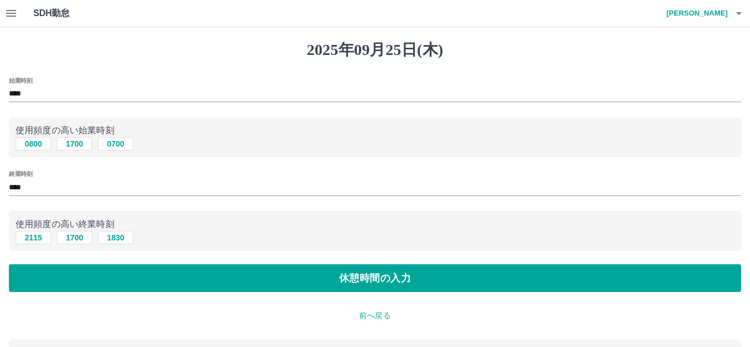
click at [371, 318] on p "前へ戻る" at bounding box center [375, 316] width 732 height 12
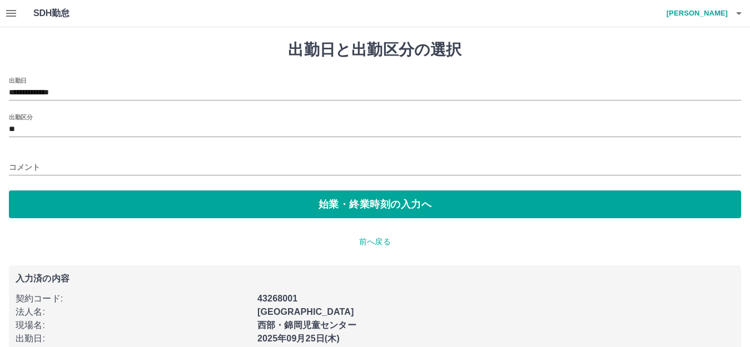
click at [371, 318] on div "西部・錦岡児童センター" at bounding box center [493, 322] width 484 height 20
click at [44, 170] on input "コメント" at bounding box center [375, 168] width 732 height 16
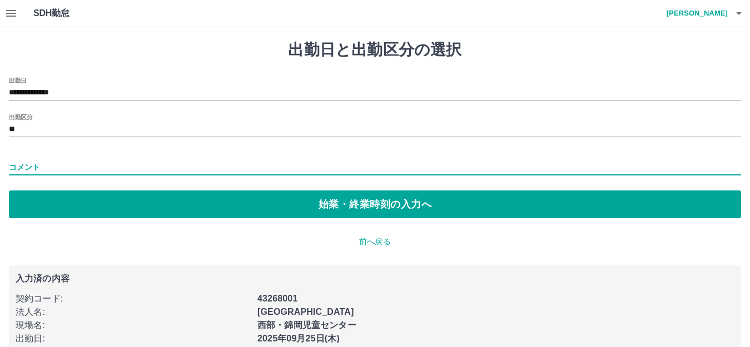
type input "*********"
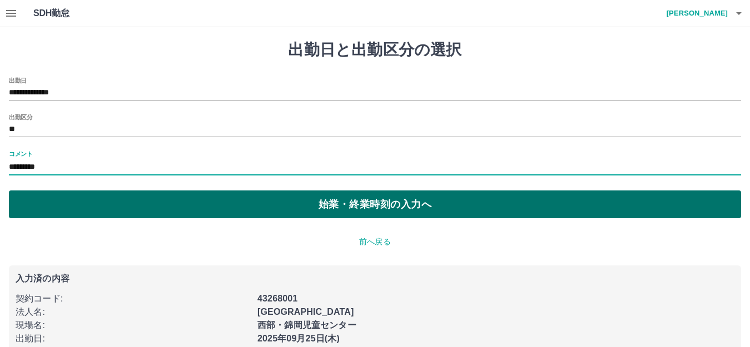
click at [127, 201] on button "始業・終業時刻の入力へ" at bounding box center [375, 205] width 732 height 28
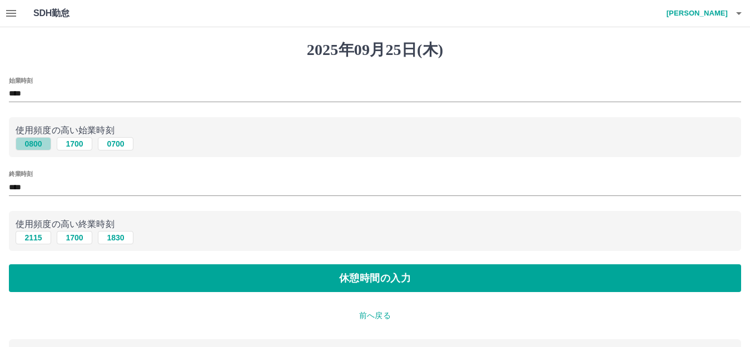
click at [37, 146] on button "0800" at bounding box center [34, 143] width 36 height 13
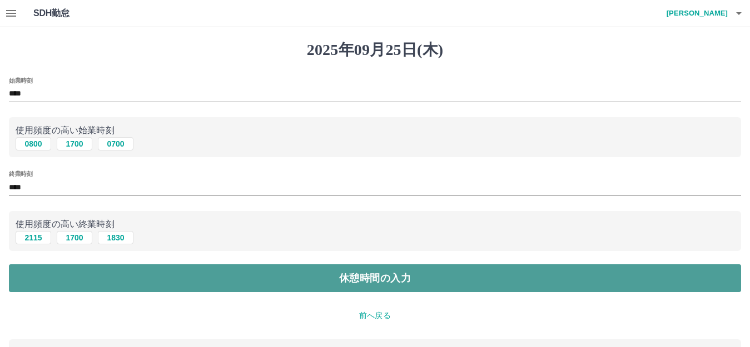
click at [216, 280] on button "休憩時間の入力" at bounding box center [375, 279] width 732 height 28
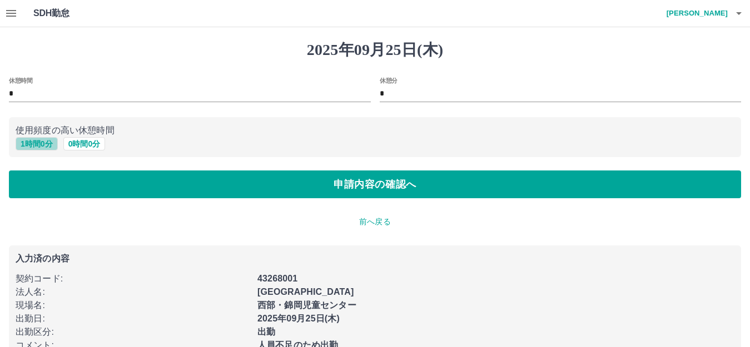
click at [43, 143] on button "1 時間 0 分" at bounding box center [37, 143] width 42 height 13
type input "*"
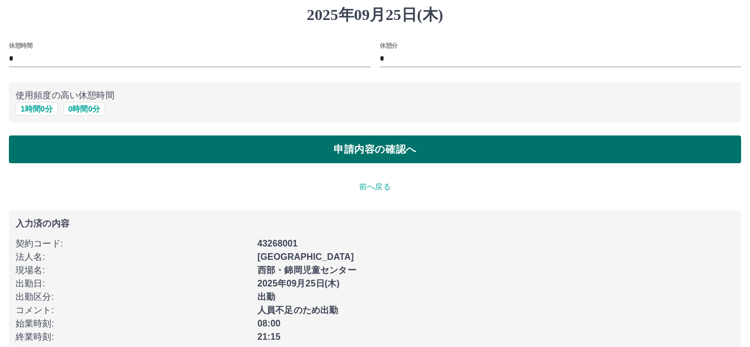
scroll to position [54, 0]
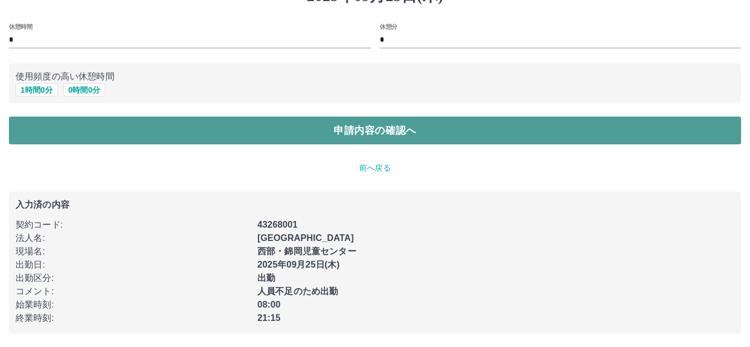
click at [371, 130] on button "申請内容の確認へ" at bounding box center [375, 131] width 732 height 28
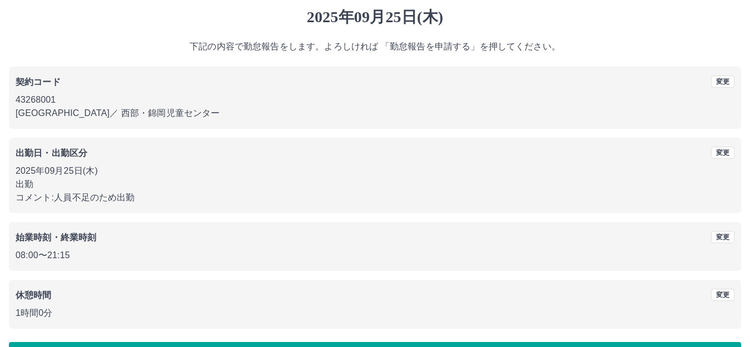
scroll to position [69, 0]
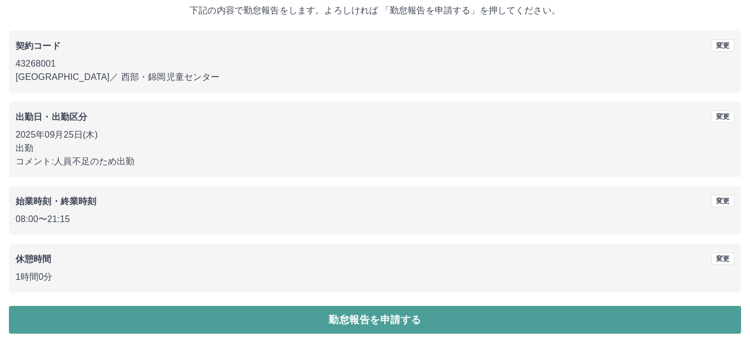
click at [371, 319] on button "勤怠報告を申請する" at bounding box center [375, 320] width 732 height 28
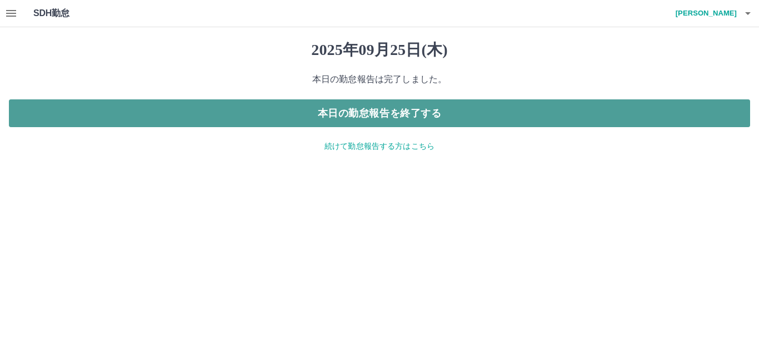
click at [391, 118] on button "本日の勤怠報告を終了する" at bounding box center [380, 114] width 742 height 28
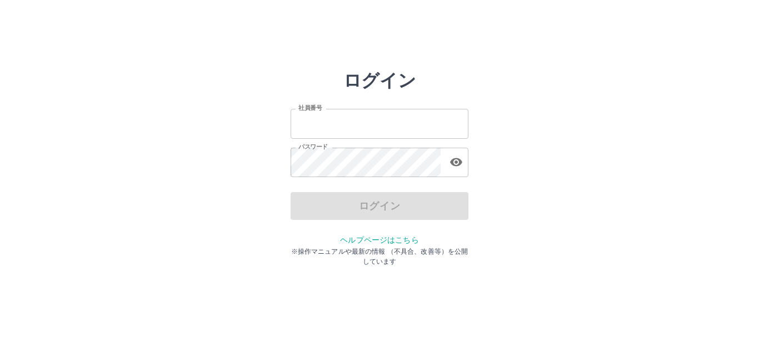
type input "*******"
click at [389, 209] on div "ログイン" at bounding box center [380, 206] width 178 height 28
